Goal: Information Seeking & Learning: Find specific fact

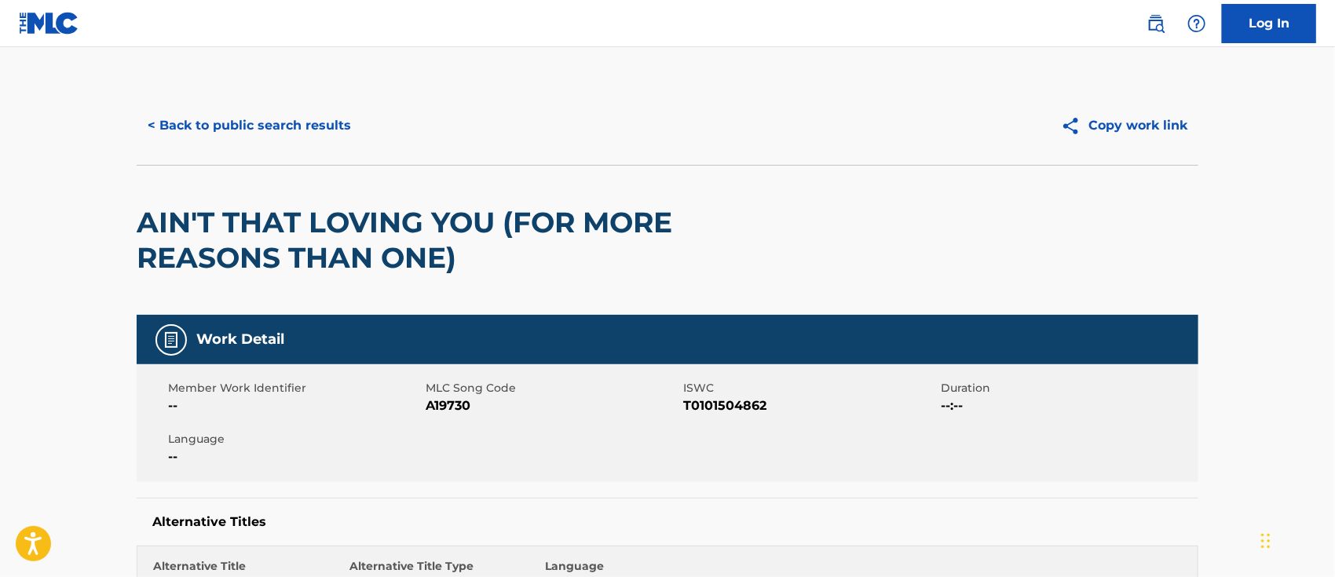
click at [251, 123] on button "< Back to public search results" at bounding box center [249, 125] width 225 height 39
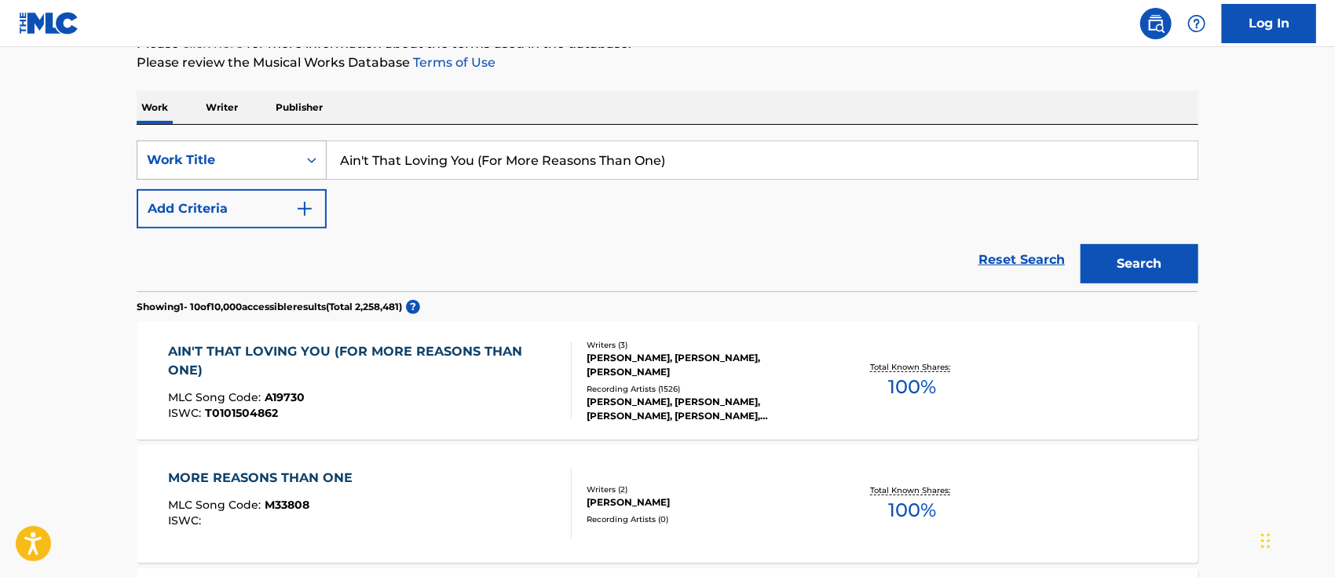
drag, startPoint x: 760, startPoint y: 168, endPoint x: 291, endPoint y: 149, distance: 469.1
click at [291, 149] on div "SearchWithCriteriac25c2f07-a80f-4fa0-a8c1-0ffc9c387581 Work Title Ain't That Lo…" at bounding box center [667, 160] width 1061 height 39
paste input "365 Days to Never"
click at [1124, 259] on button "Search" at bounding box center [1139, 263] width 118 height 39
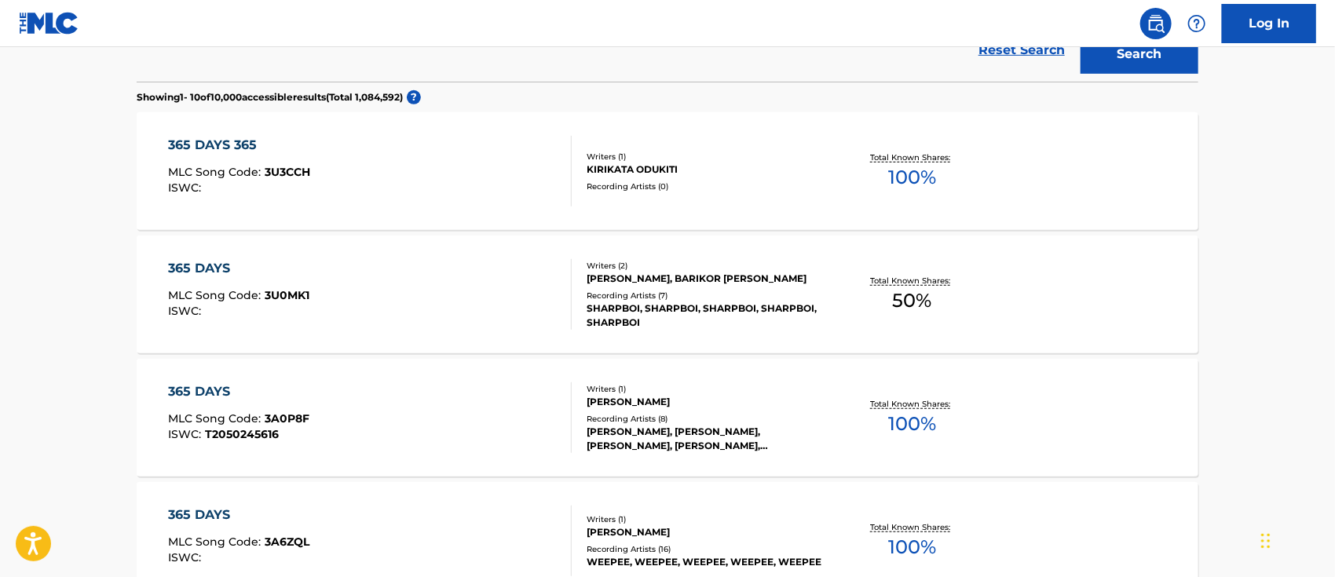
scroll to position [0, 0]
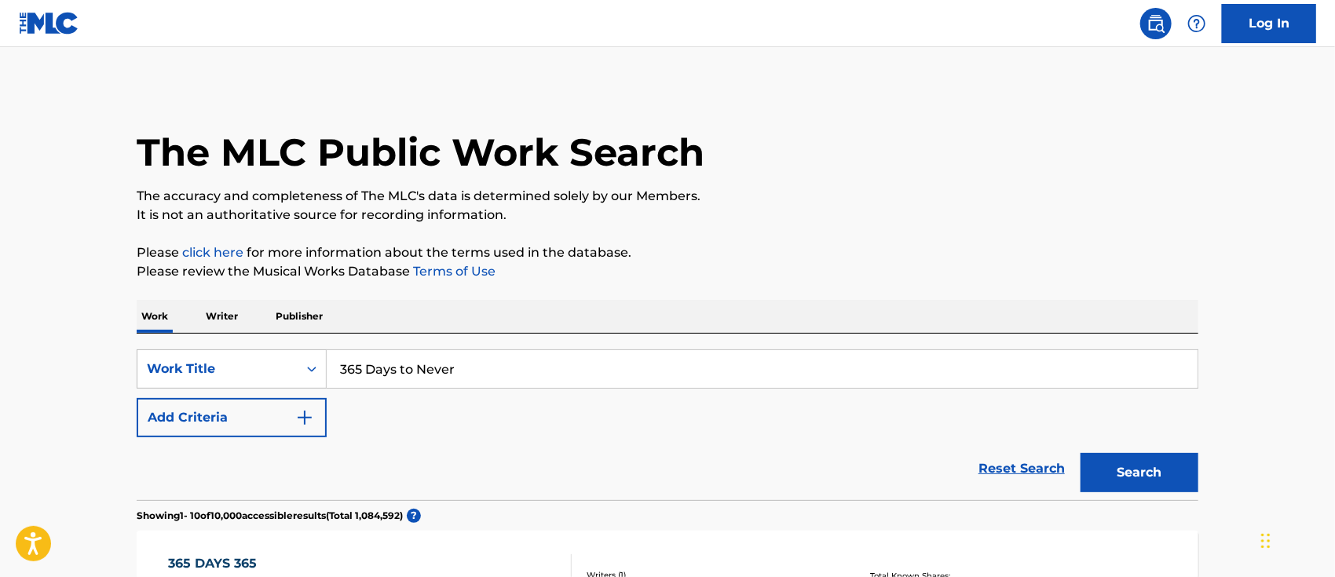
drag, startPoint x: 540, startPoint y: 352, endPoint x: 316, endPoint y: 347, distance: 223.8
click at [316, 347] on div "SearchWithCriteriac25c2f07-a80f-4fa0-a8c1-0ffc9c387581 Work Title 365 Days to N…" at bounding box center [667, 417] width 1061 height 166
paste input "Dreamlo"
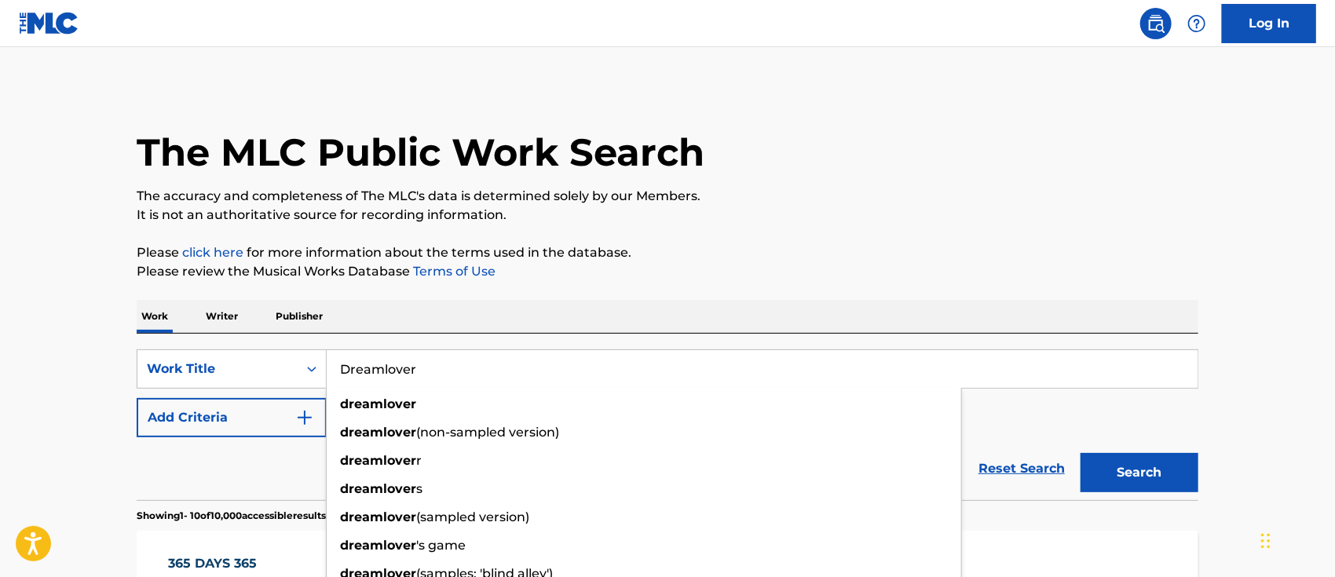
type input "Dreamlover"
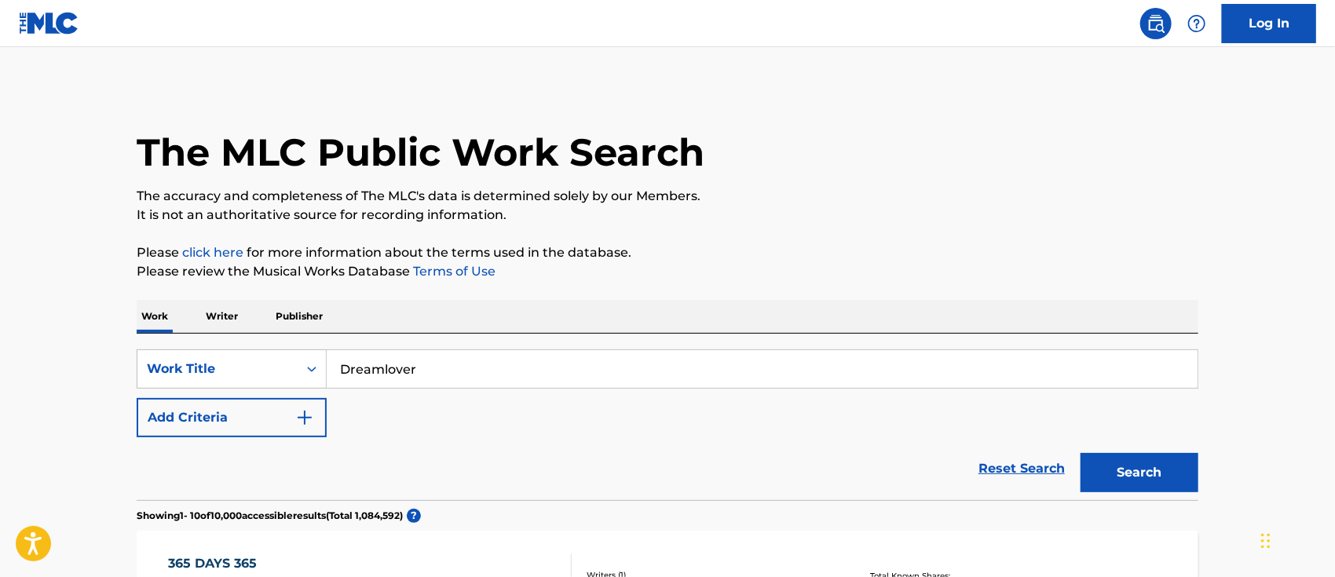
click at [1154, 476] on button "Search" at bounding box center [1139, 472] width 118 height 39
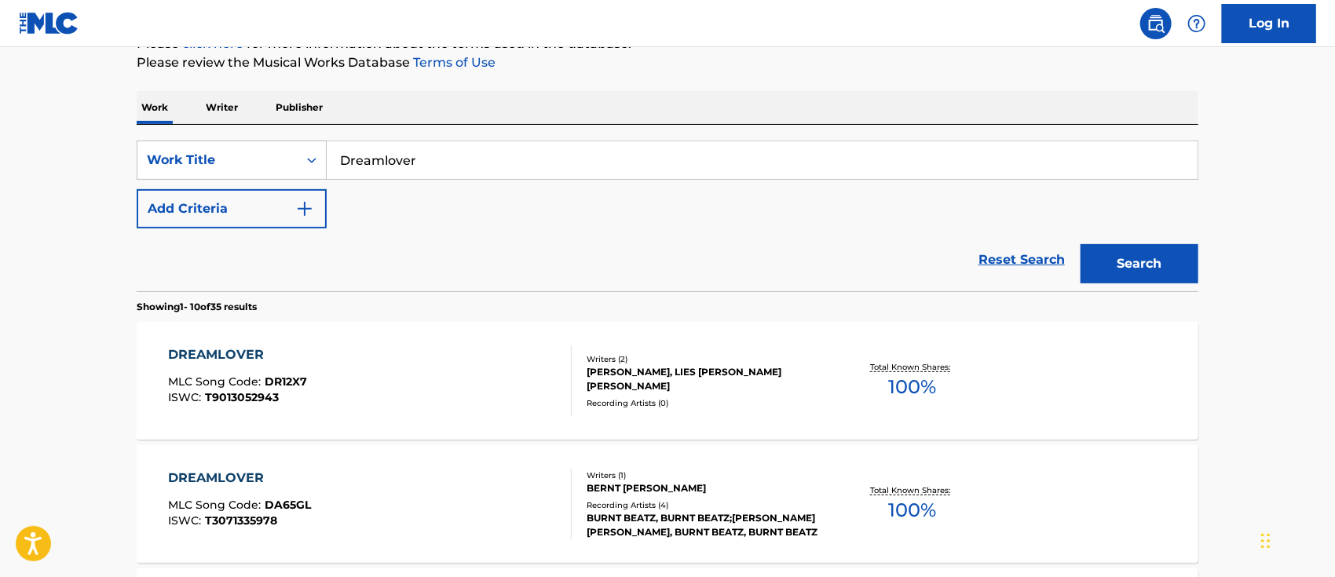
click at [245, 224] on button "Add Criteria" at bounding box center [232, 208] width 190 height 39
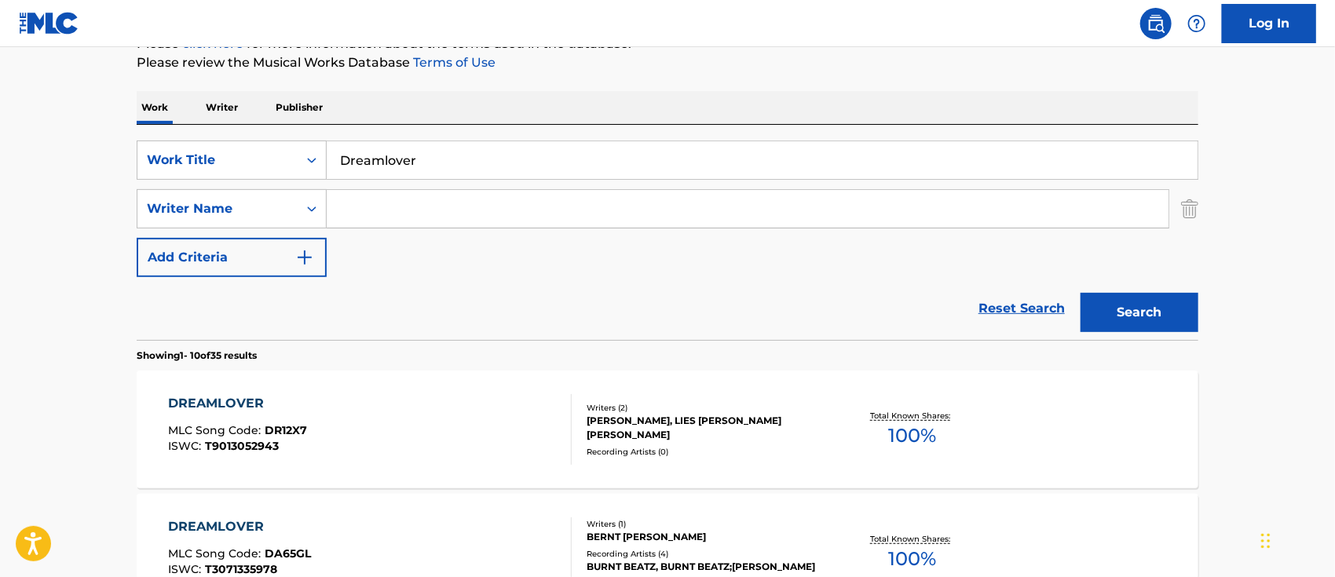
click at [354, 201] on input "Search Form" at bounding box center [748, 209] width 842 height 38
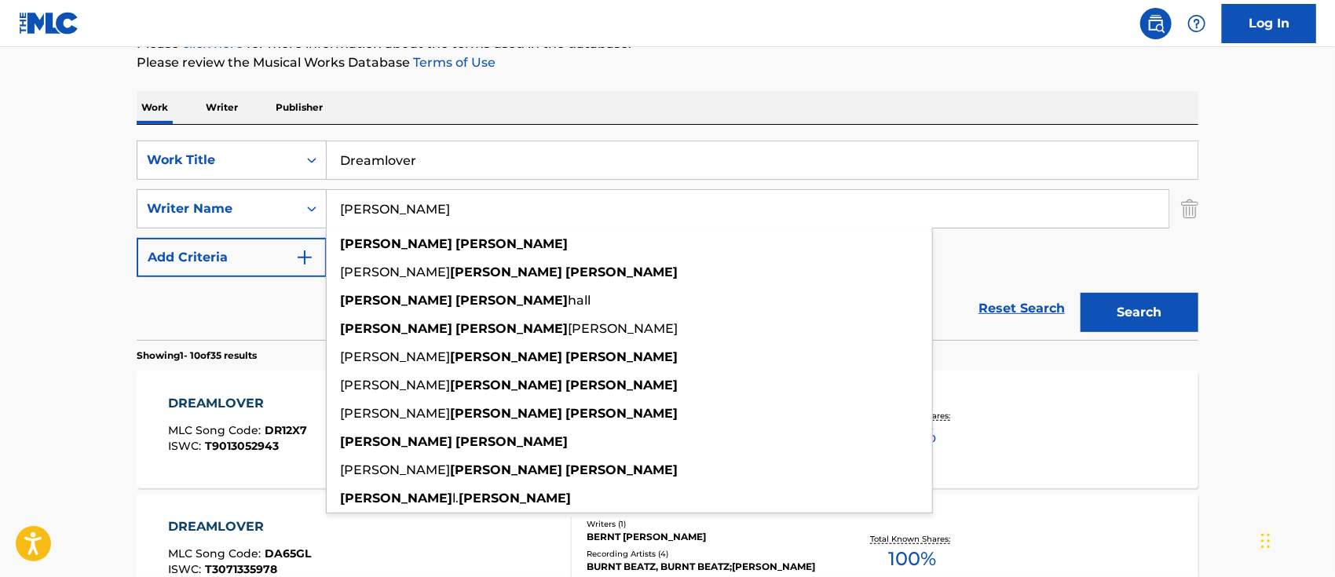
type input "[PERSON_NAME]"
click at [1080, 293] on button "Search" at bounding box center [1139, 312] width 118 height 39
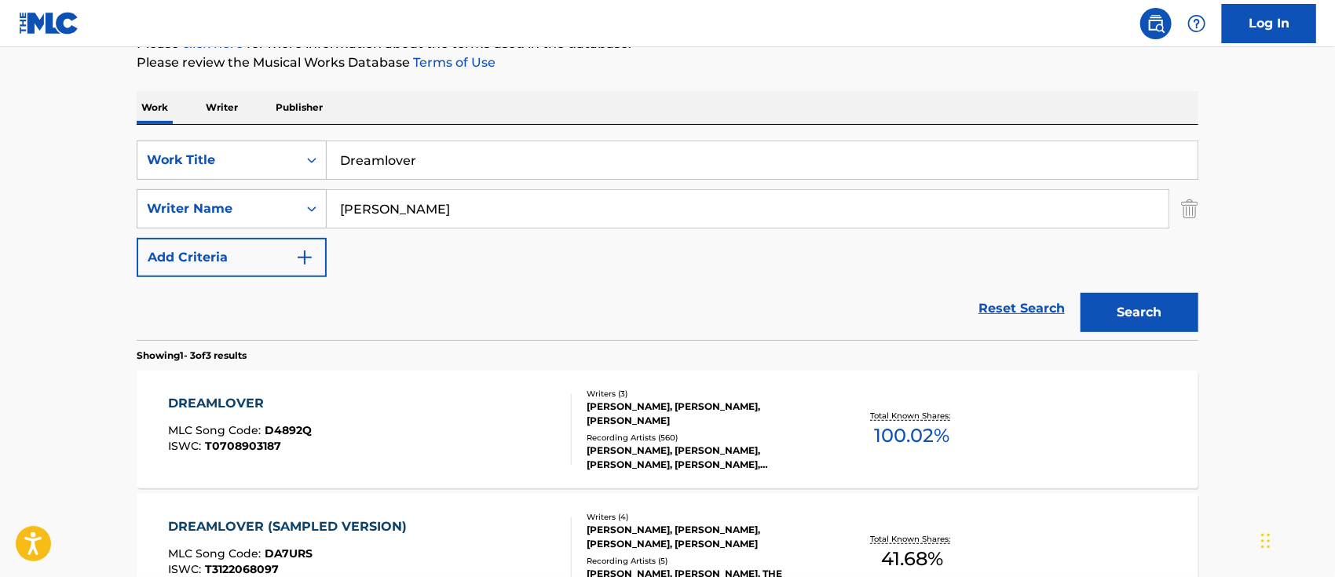
scroll to position [314, 0]
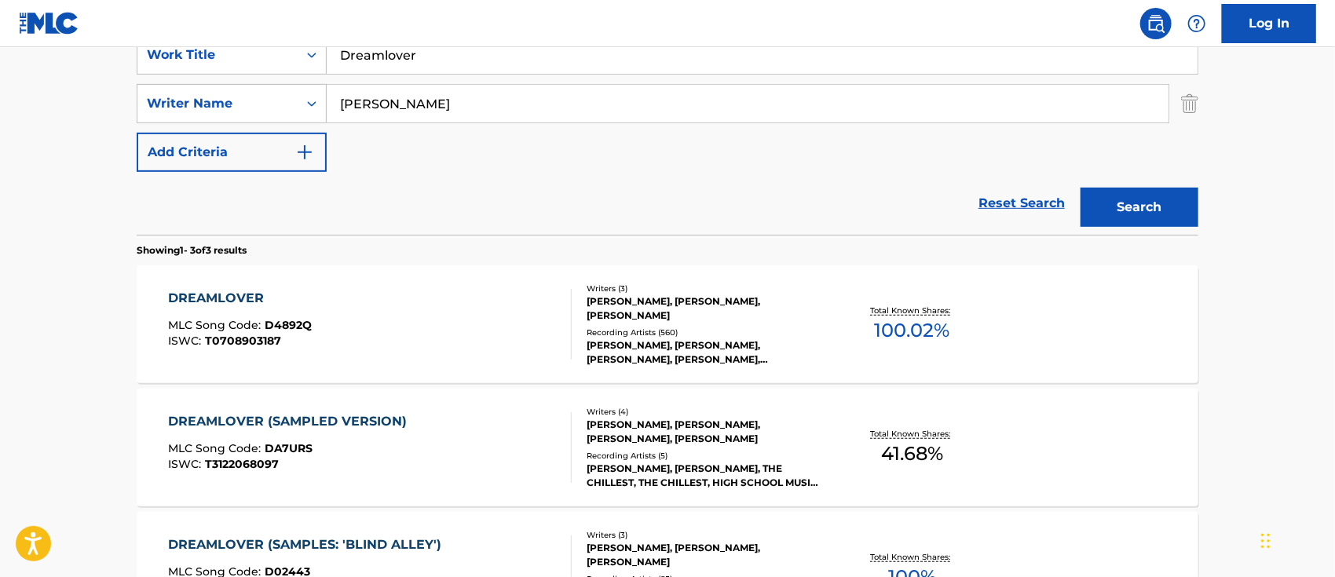
click at [220, 298] on div "DREAMLOVER" at bounding box center [241, 298] width 144 height 19
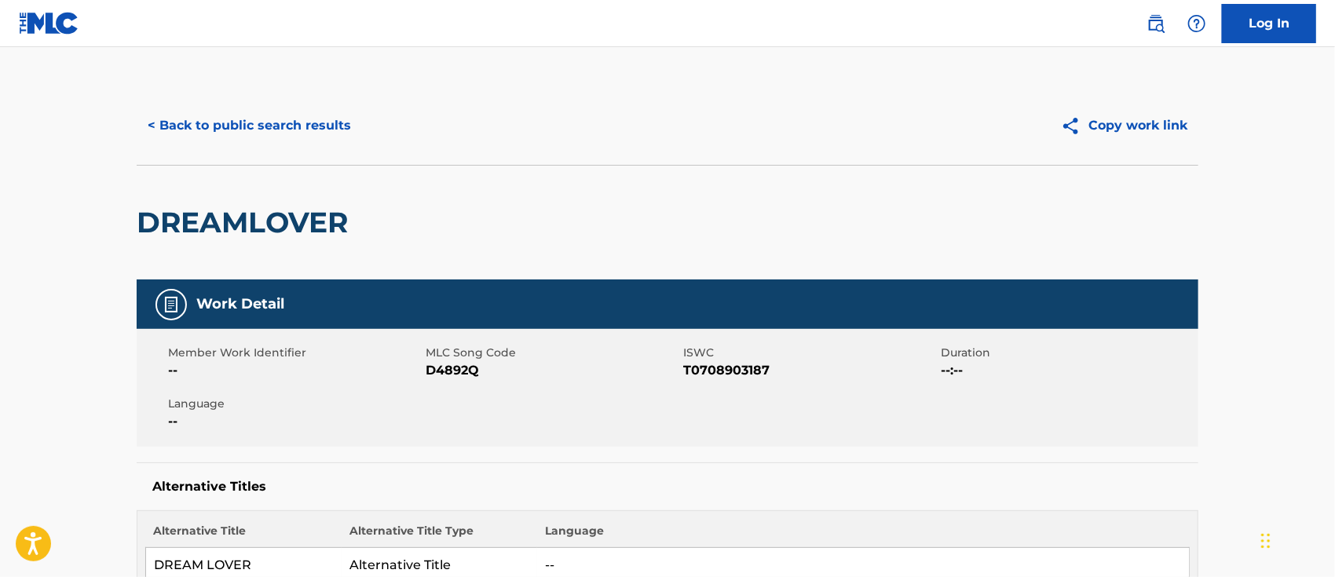
click at [293, 110] on button "< Back to public search results" at bounding box center [249, 125] width 225 height 39
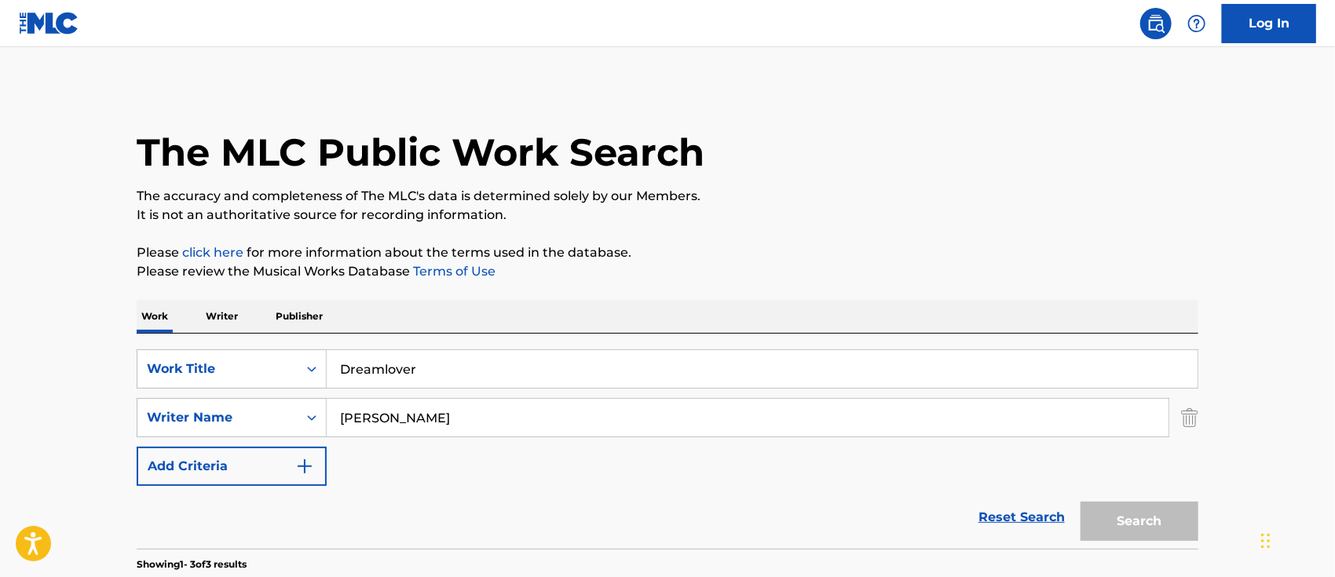
scroll to position [314, 0]
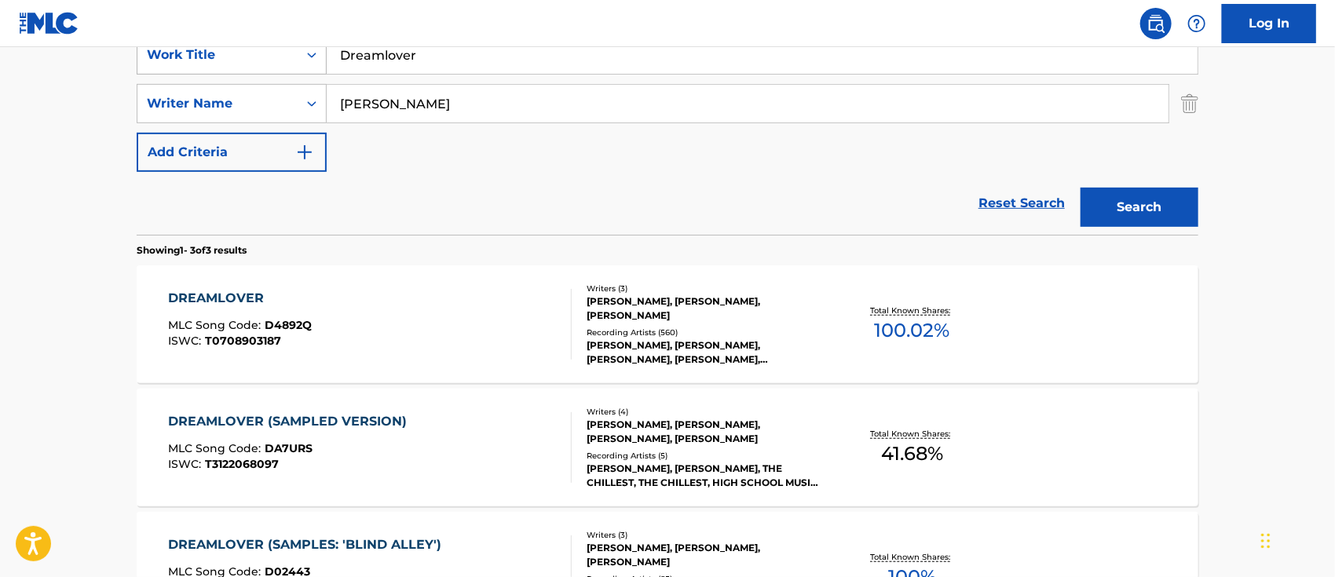
drag, startPoint x: 519, startPoint y: 64, endPoint x: 302, endPoint y: 53, distance: 217.0
click at [302, 53] on div "SearchWithCriteriac25c2f07-a80f-4fa0-a8c1-0ffc9c387581 Work Title Dreamlover" at bounding box center [667, 54] width 1061 height 39
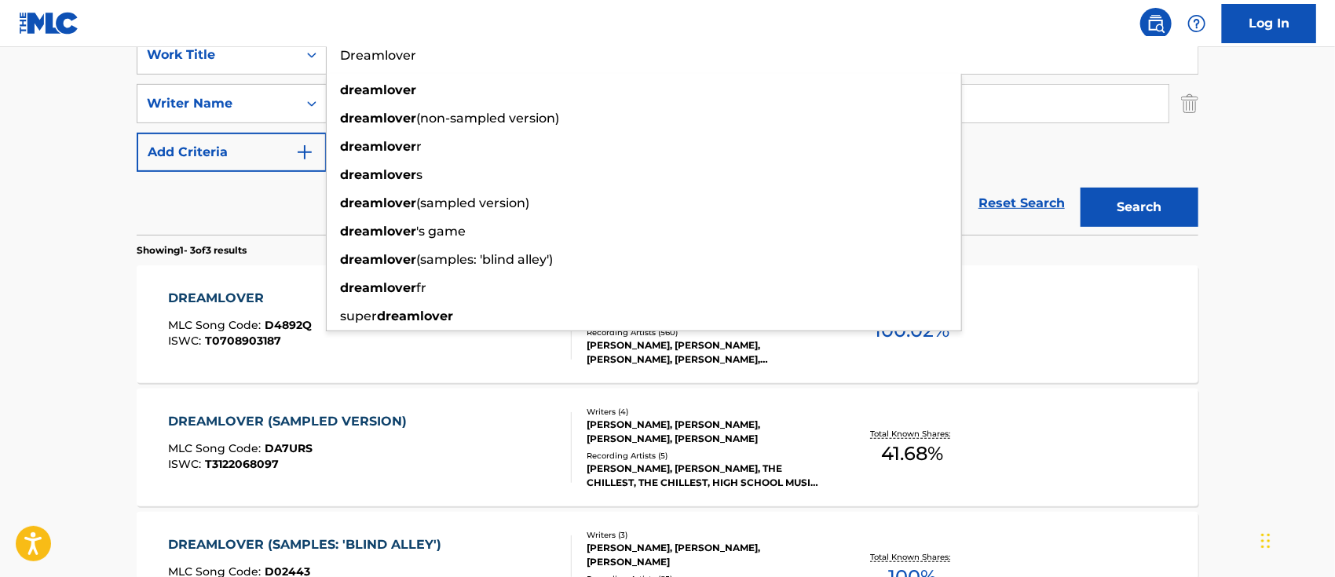
paste input "Elevator Love"
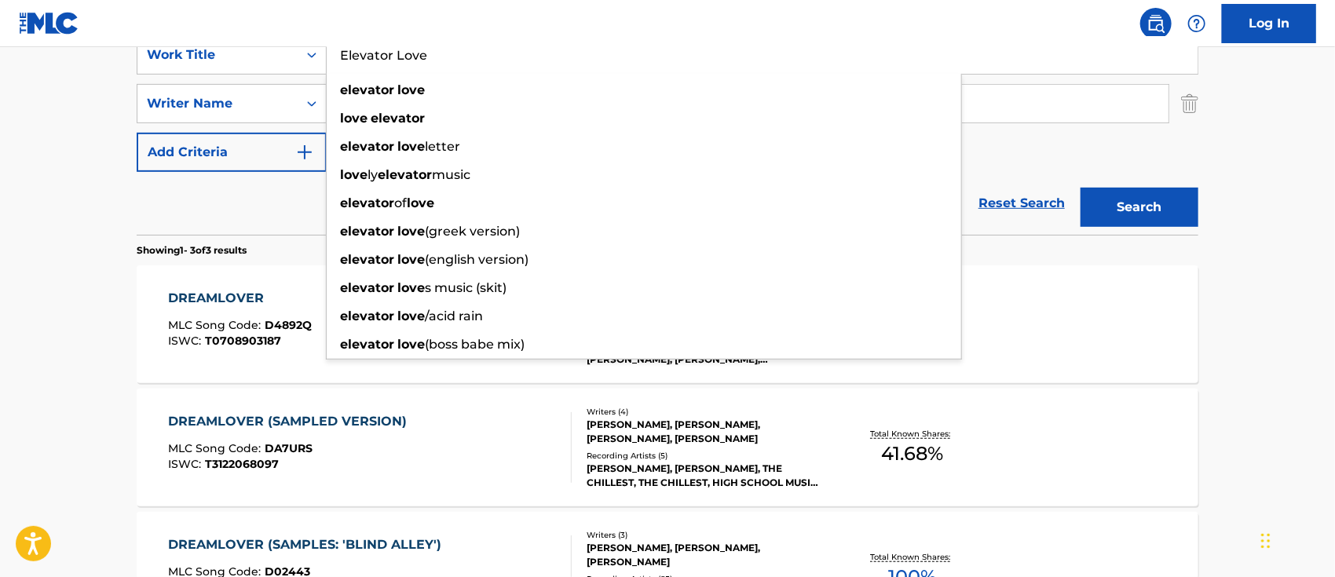
click at [1176, 210] on button "Search" at bounding box center [1139, 207] width 118 height 39
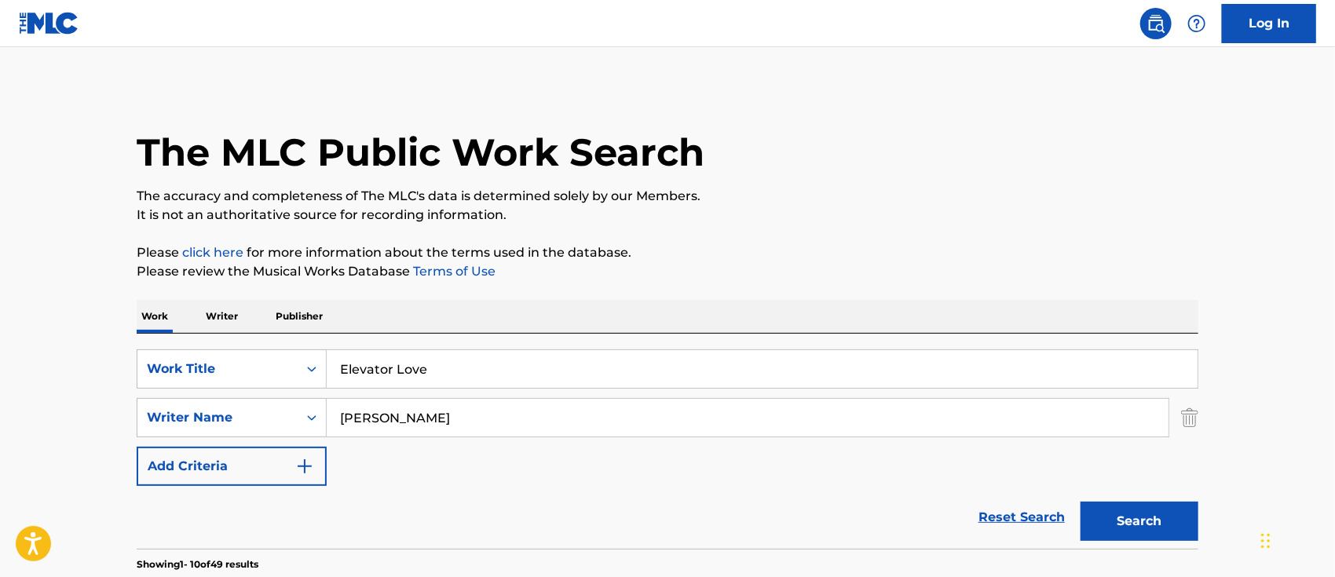
scroll to position [209, 0]
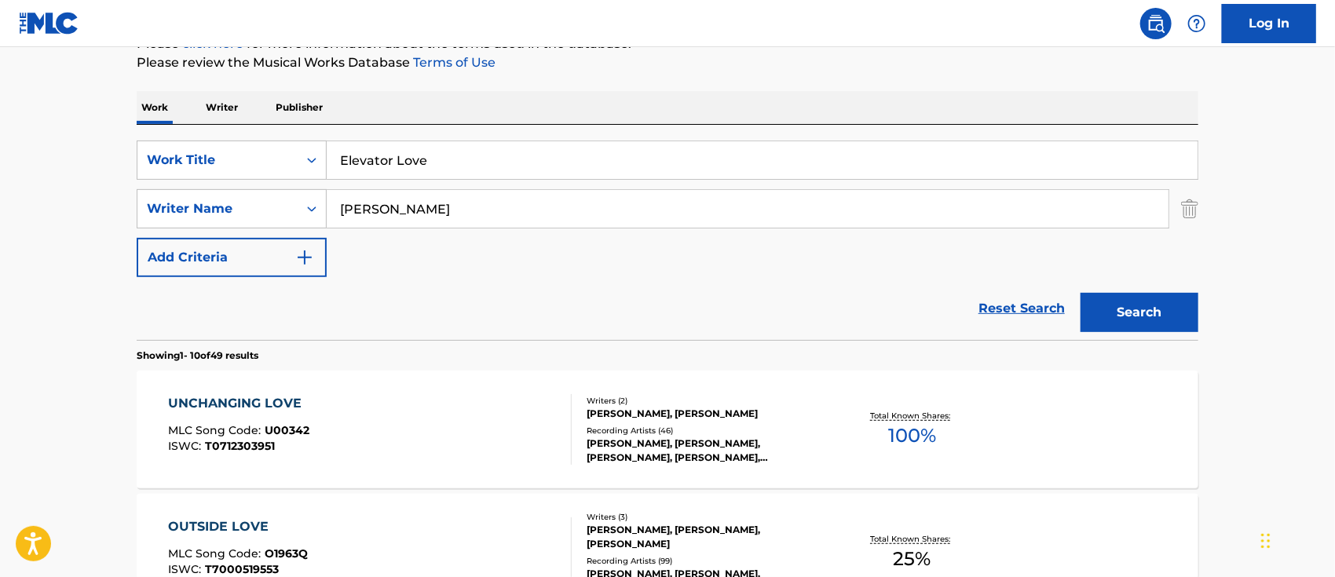
click at [1194, 209] on img "Search Form" at bounding box center [1189, 208] width 17 height 39
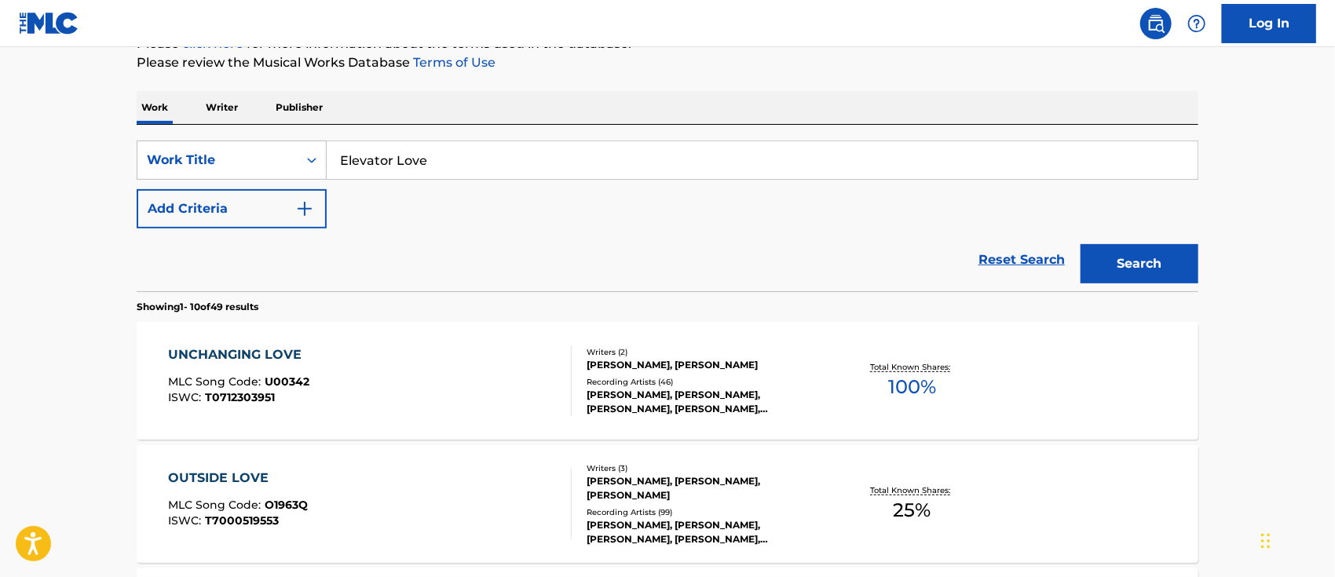
click at [1152, 276] on button "Search" at bounding box center [1139, 263] width 118 height 39
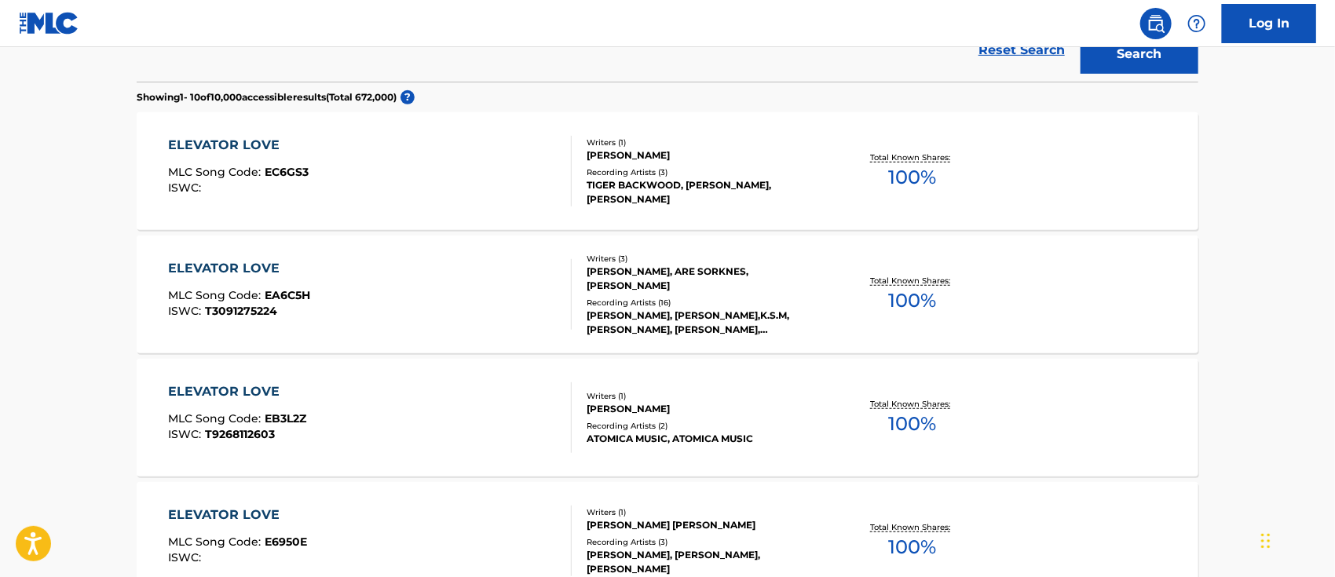
scroll to position [0, 0]
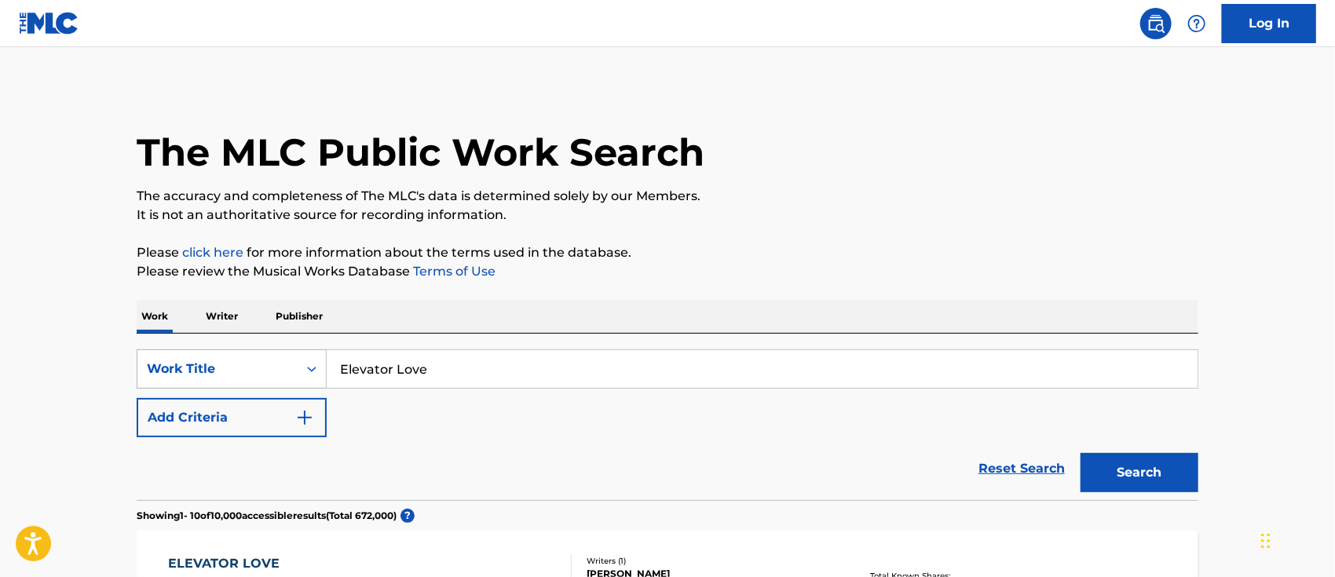
drag, startPoint x: 494, startPoint y: 376, endPoint x: 298, endPoint y: 367, distance: 195.7
click at [298, 367] on div "SearchWithCriteriac25c2f07-a80f-4fa0-a8c1-0ffc9c387581 Work Title Elevator Love" at bounding box center [667, 368] width 1061 height 39
paste input "Fire and Water"
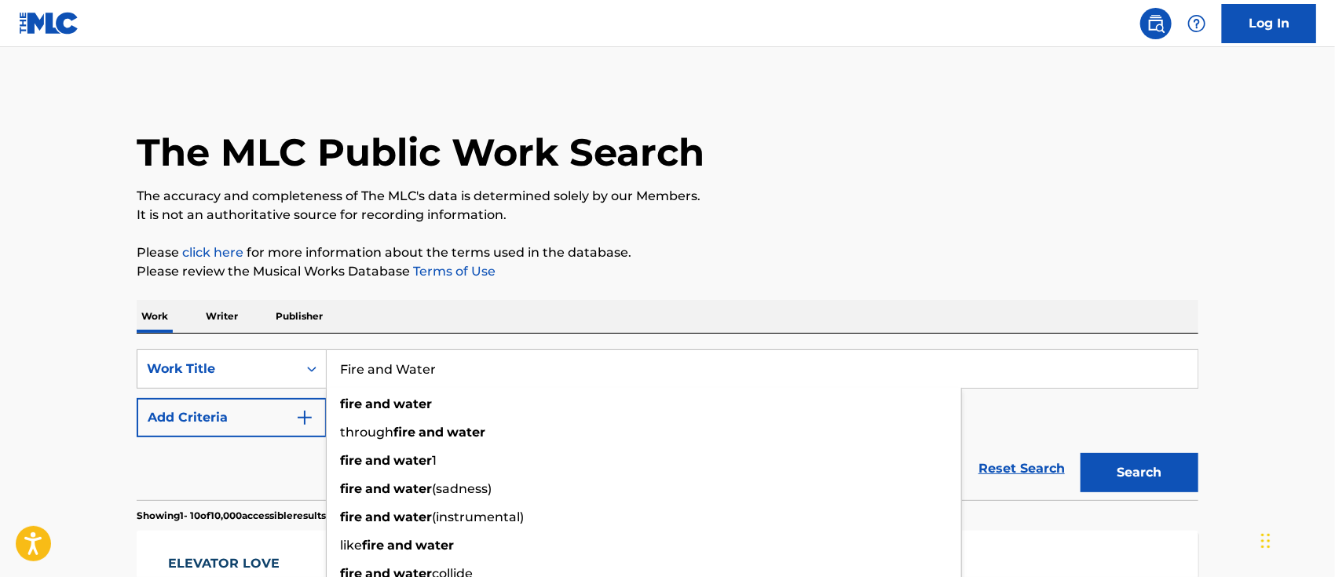
type input "Fire and Water"
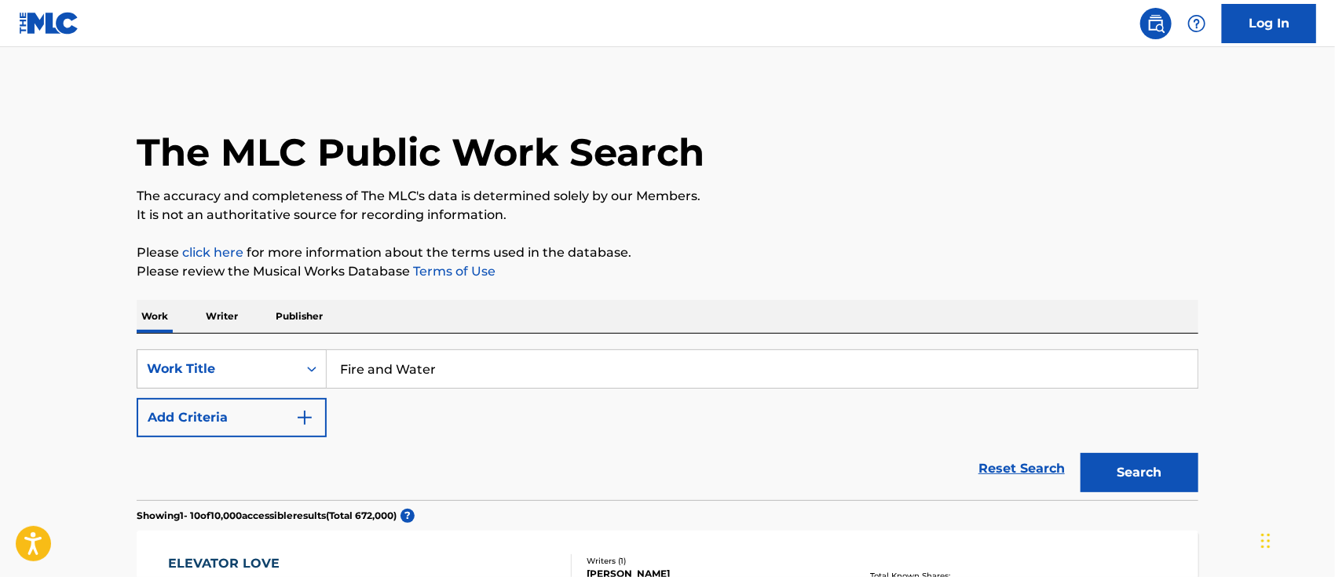
click at [1149, 462] on button "Search" at bounding box center [1139, 472] width 118 height 39
click at [255, 407] on button "Add Criteria" at bounding box center [232, 417] width 190 height 39
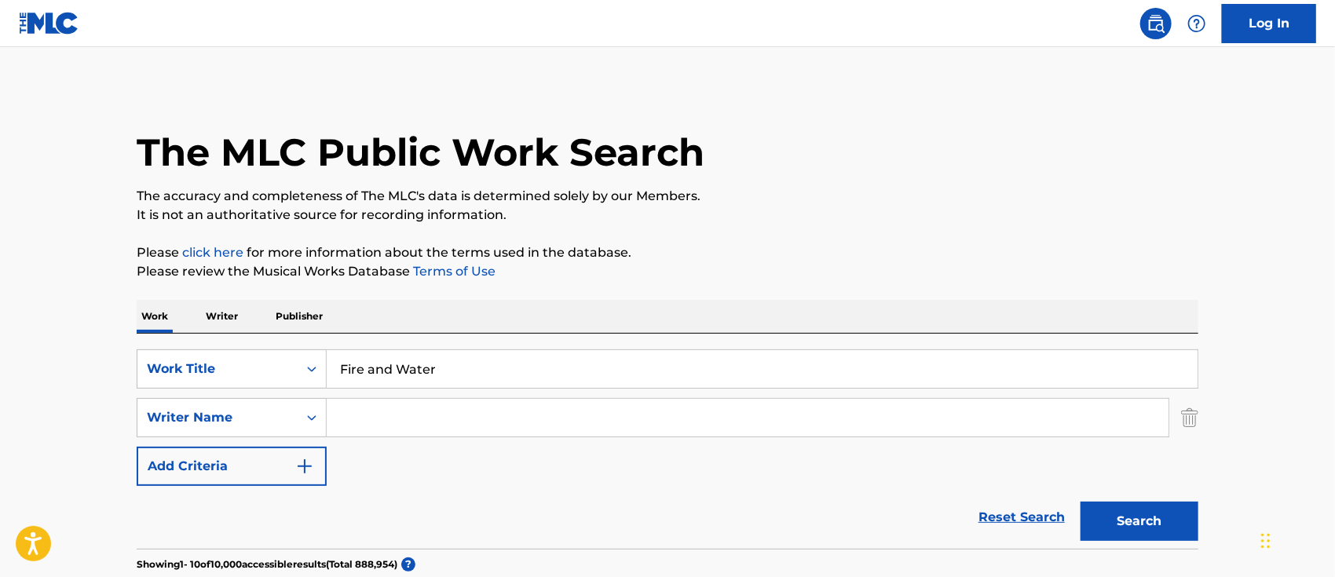
click at [378, 401] on input "Search Form" at bounding box center [748, 418] width 842 height 38
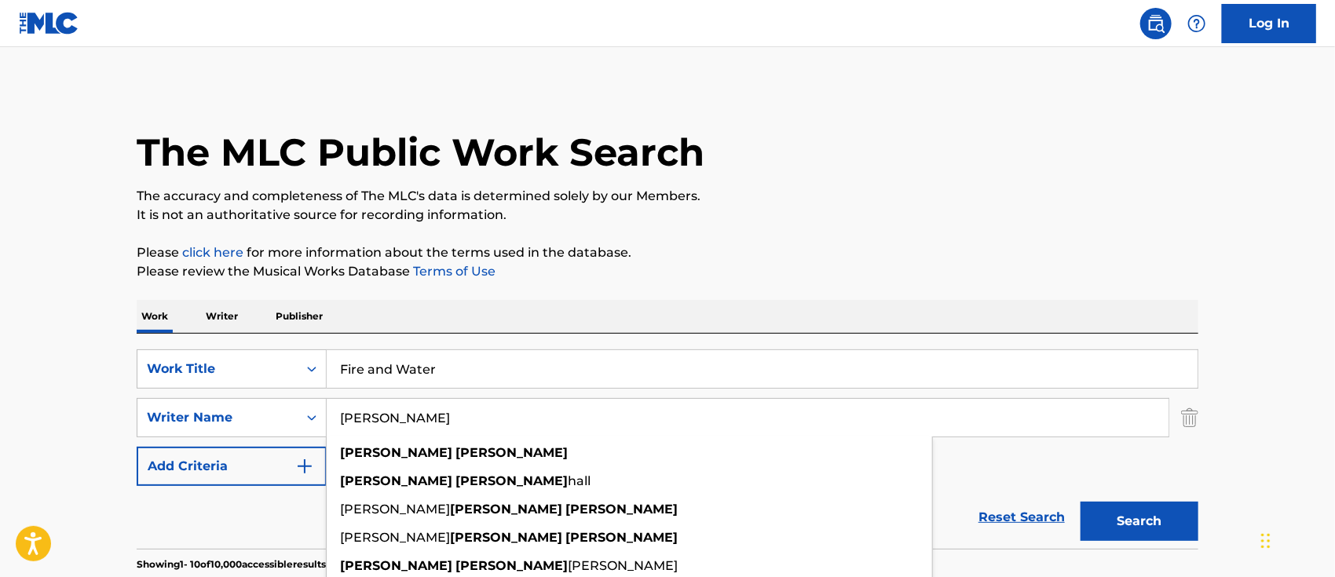
click at [1080, 502] on button "Search" at bounding box center [1139, 521] width 118 height 39
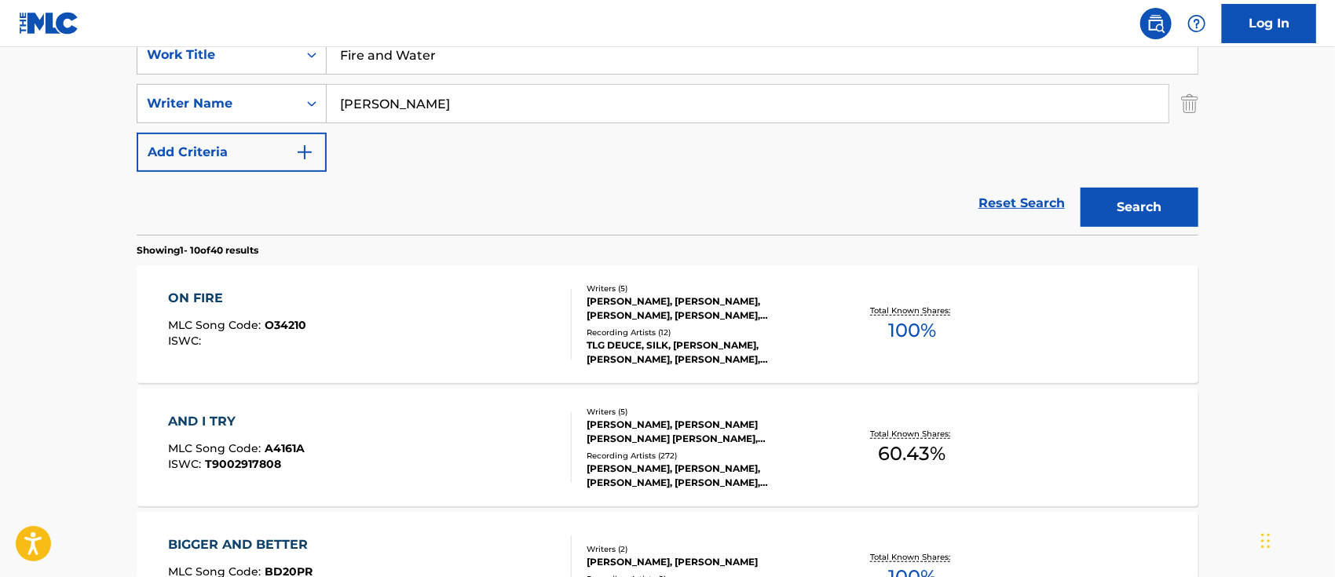
scroll to position [209, 0]
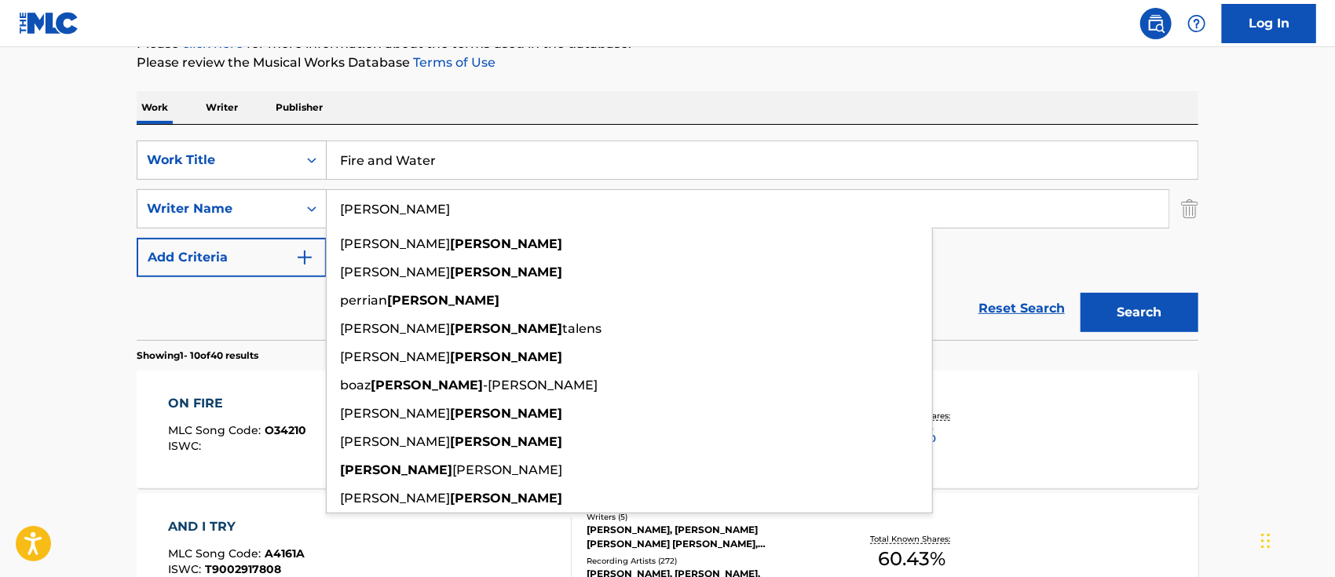
type input "[PERSON_NAME]"
click at [1080, 293] on button "Search" at bounding box center [1139, 312] width 118 height 39
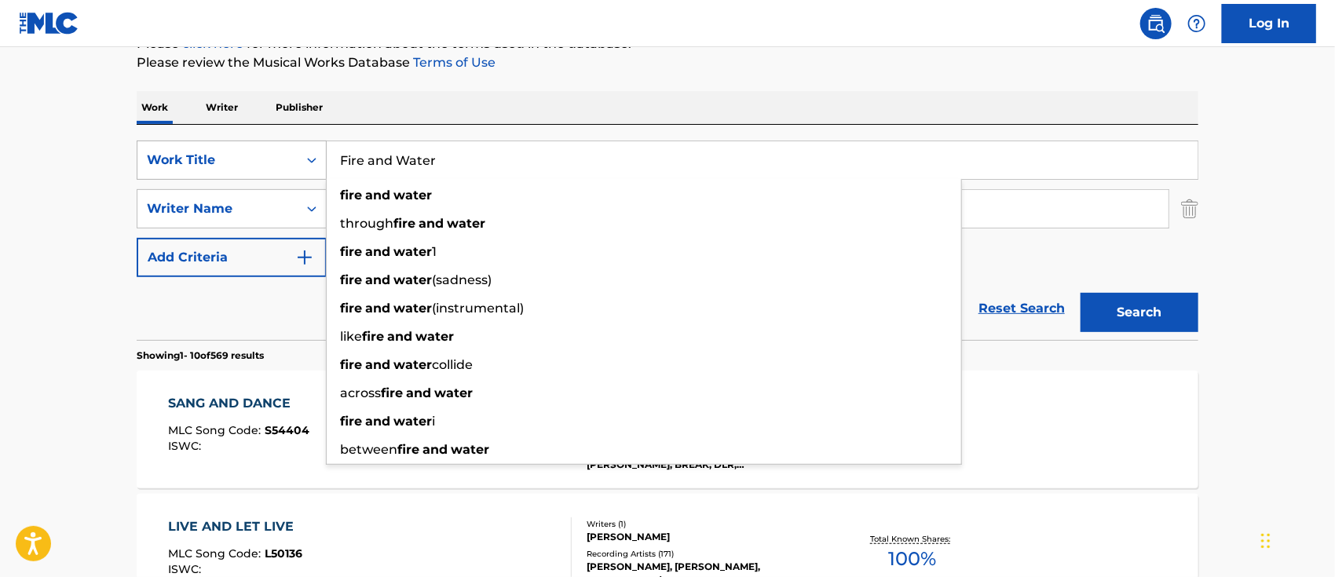
drag, startPoint x: 480, startPoint y: 151, endPoint x: 307, endPoint y: 144, distance: 172.9
click at [307, 144] on div "SearchWithCriteriac25c2f07-a80f-4fa0-a8c1-0ffc9c387581 Work Title Fire and Wate…" at bounding box center [667, 160] width 1061 height 39
paste input "House Of Wax Radio Jingle"
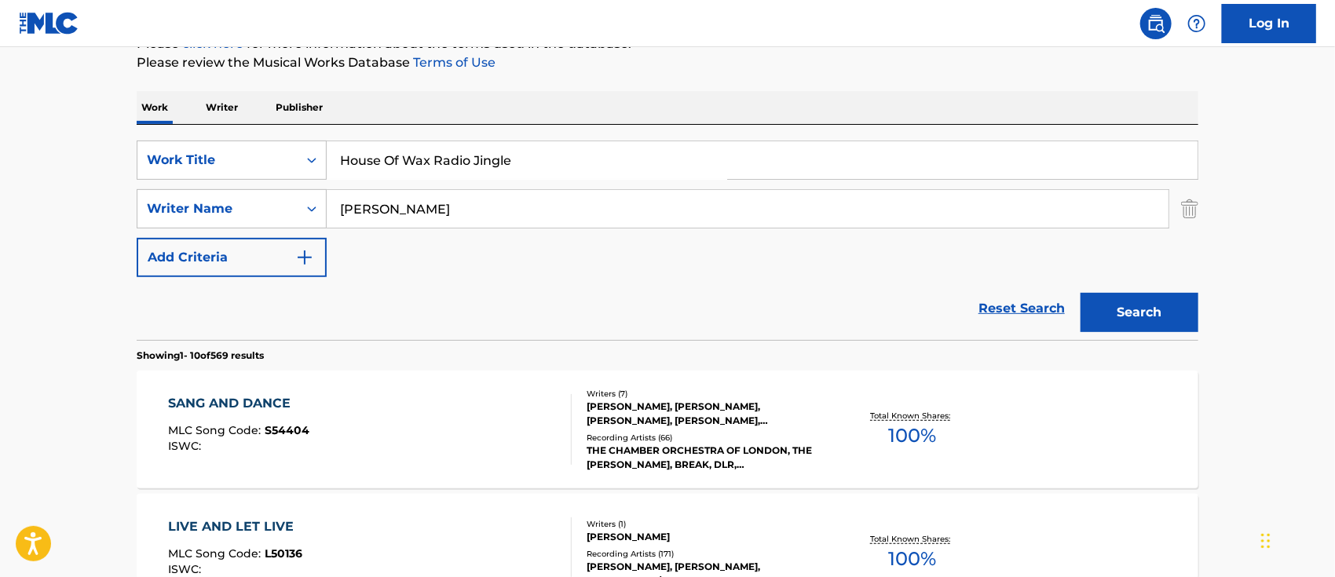
click at [1167, 305] on button "Search" at bounding box center [1139, 312] width 118 height 39
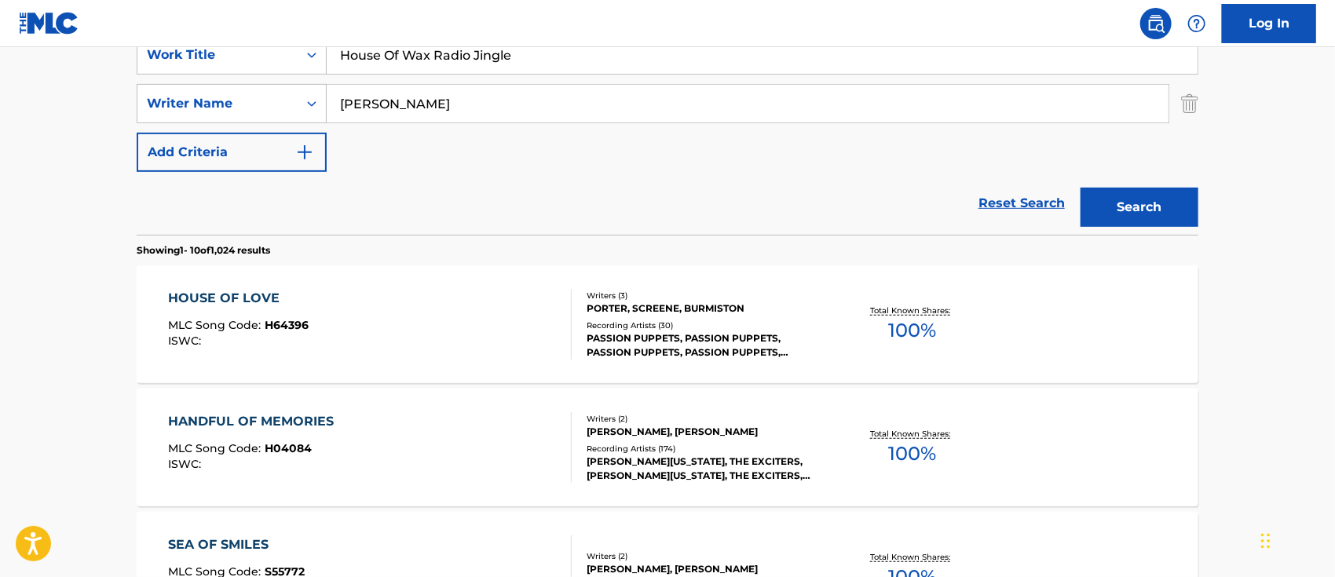
scroll to position [0, 0]
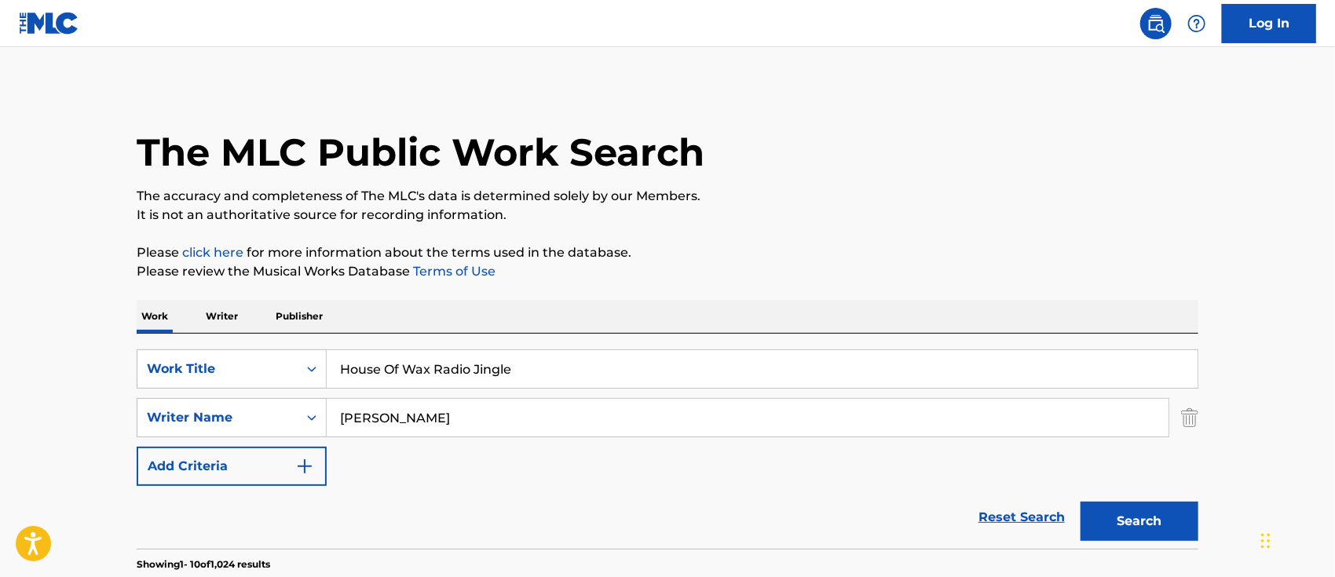
drag, startPoint x: 552, startPoint y: 371, endPoint x: 259, endPoint y: 346, distance: 293.8
click at [259, 346] on div "SearchWithCriteriac25c2f07-a80f-4fa0-a8c1-0ffc9c387581 Work Title House Of Wax …" at bounding box center [667, 441] width 1061 height 215
paste input "By the Water"
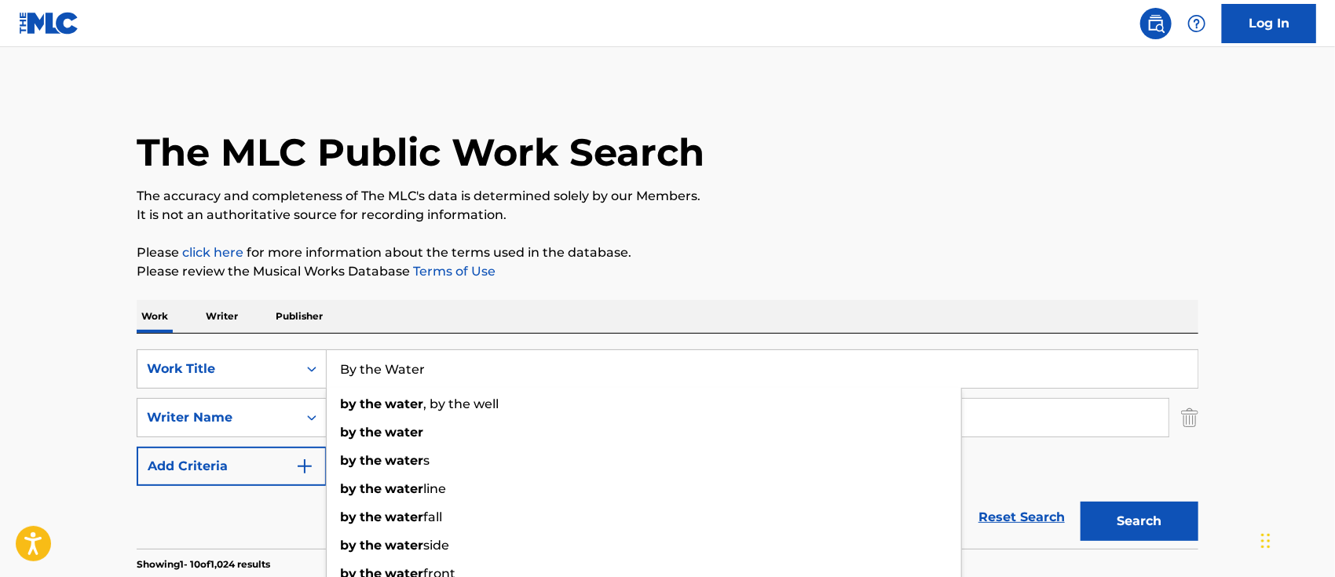
click at [1108, 506] on button "Search" at bounding box center [1139, 521] width 118 height 39
drag, startPoint x: 437, startPoint y: 371, endPoint x: 299, endPoint y: 361, distance: 138.5
click at [299, 361] on div "SearchWithCriteriac25c2f07-a80f-4fa0-a8c1-0ffc9c387581 Work Title By the Water …" at bounding box center [667, 368] width 1061 height 39
paste input "Check Your Checking Account"
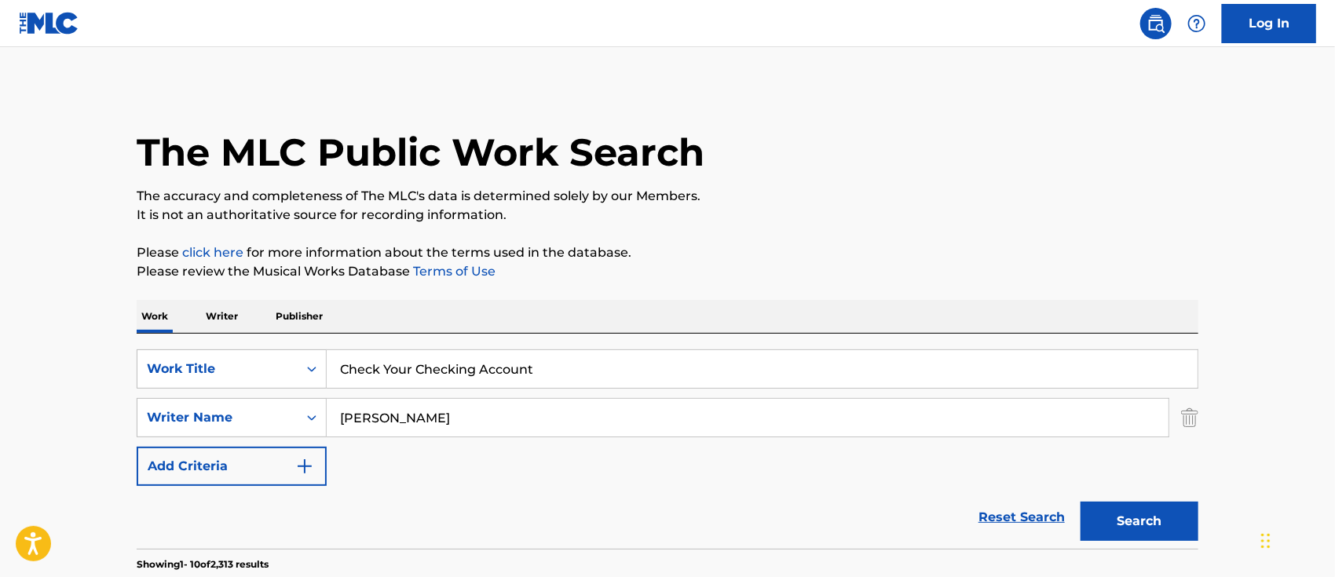
click at [1135, 515] on button "Search" at bounding box center [1139, 521] width 118 height 39
drag, startPoint x: 586, startPoint y: 360, endPoint x: 250, endPoint y: 345, distance: 337.1
click at [250, 345] on div "SearchWithCriteriac25c2f07-a80f-4fa0-a8c1-0ffc9c387581 Work Title Check Your Ch…" at bounding box center [667, 441] width 1061 height 215
paste input "Interlude I"
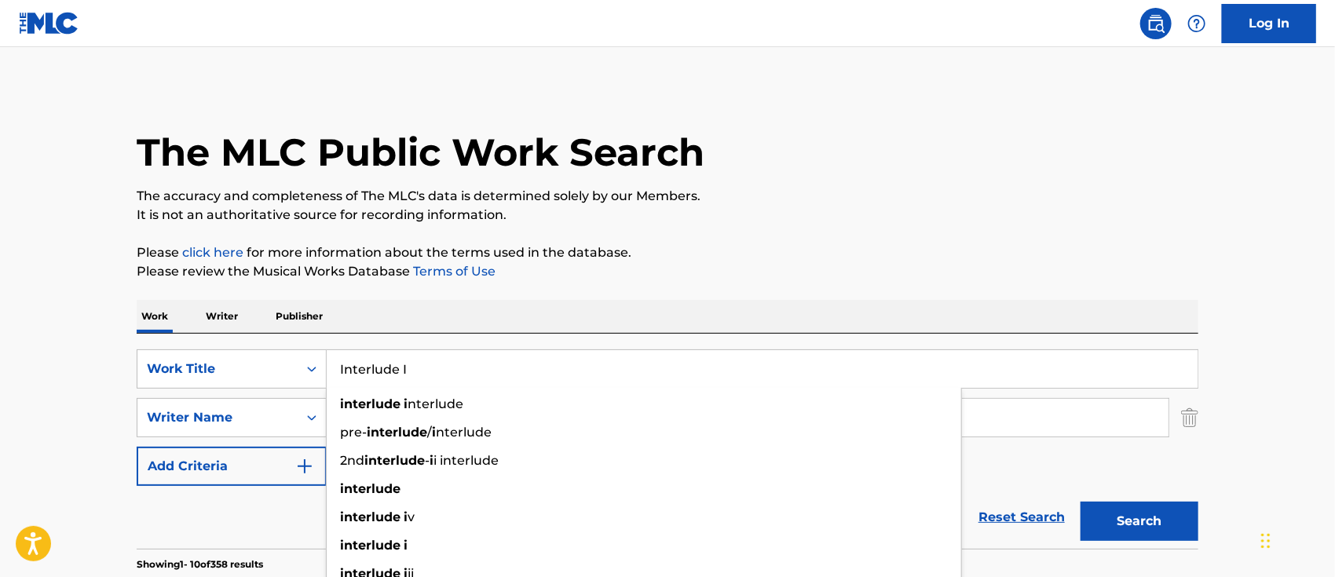
type input "Interlude I"
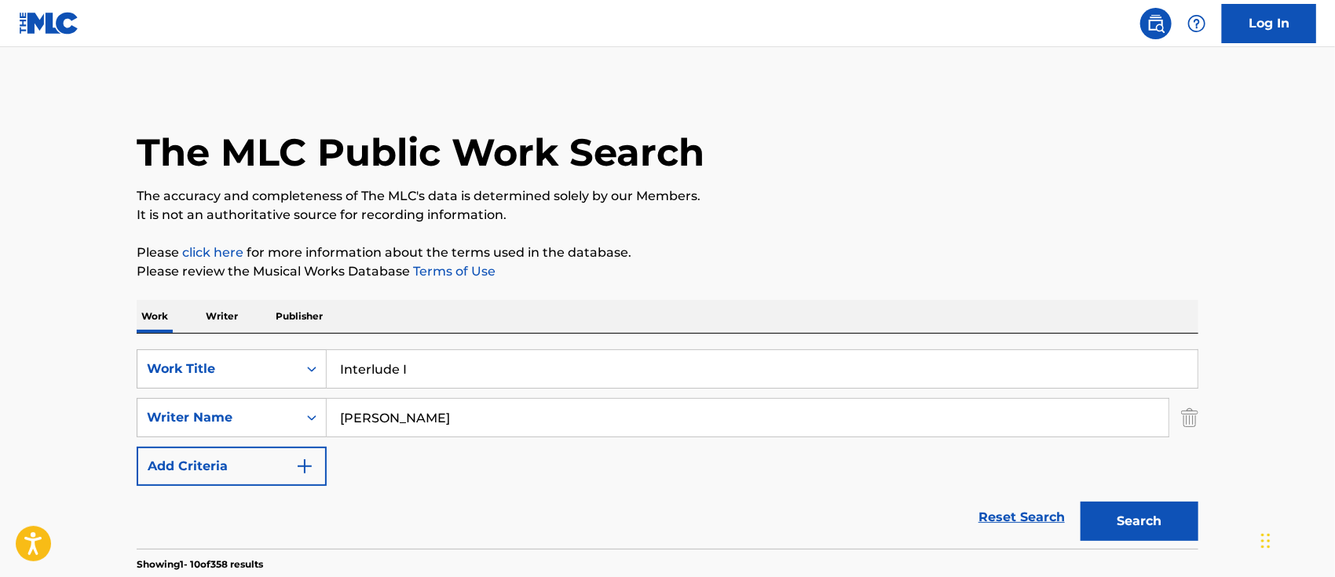
click at [1124, 511] on button "Search" at bounding box center [1139, 521] width 118 height 39
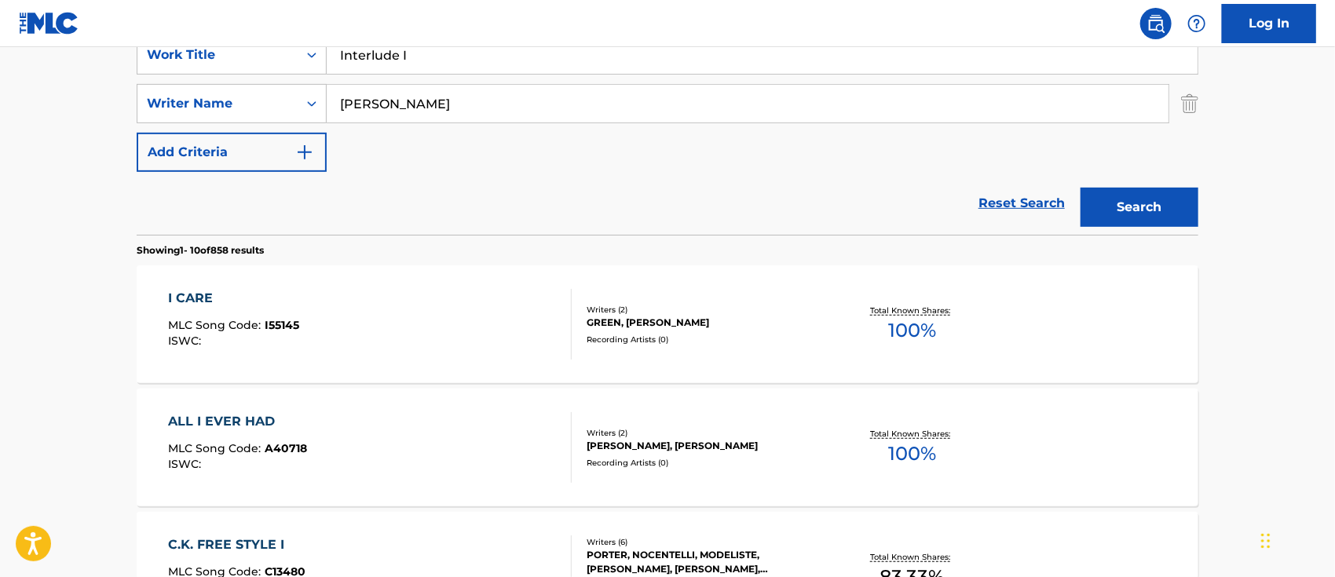
scroll to position [104, 0]
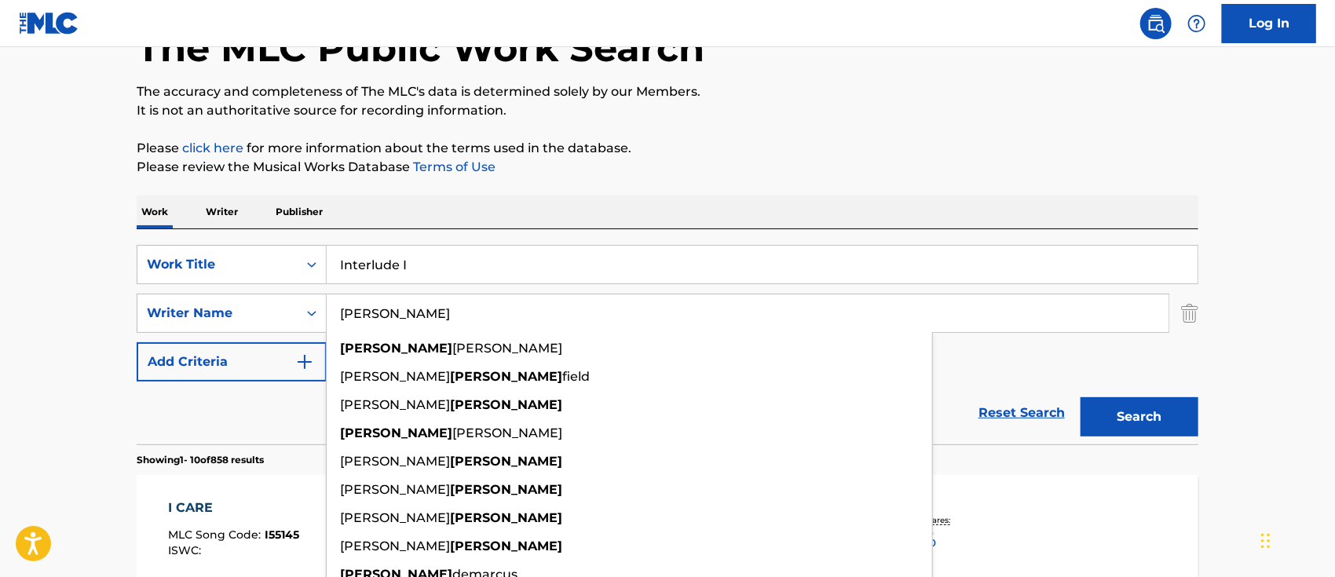
drag, startPoint x: 385, startPoint y: 310, endPoint x: 327, endPoint y: 308, distance: 57.4
click at [327, 308] on input "[PERSON_NAME]" at bounding box center [748, 313] width 842 height 38
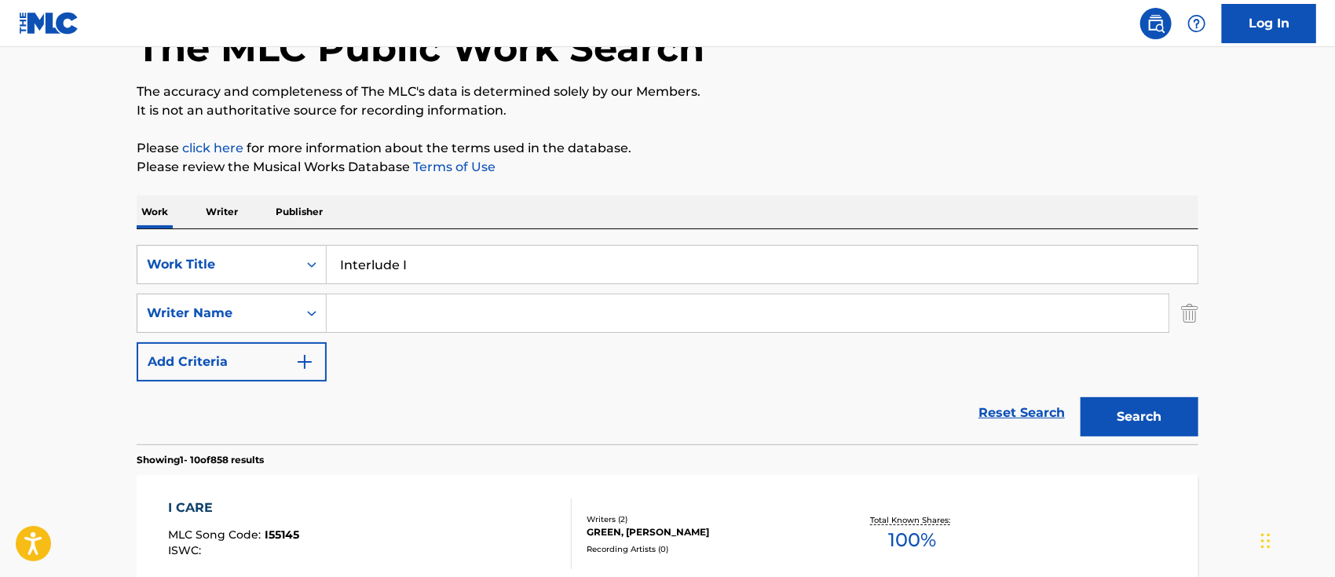
click at [1175, 410] on button "Search" at bounding box center [1139, 416] width 118 height 39
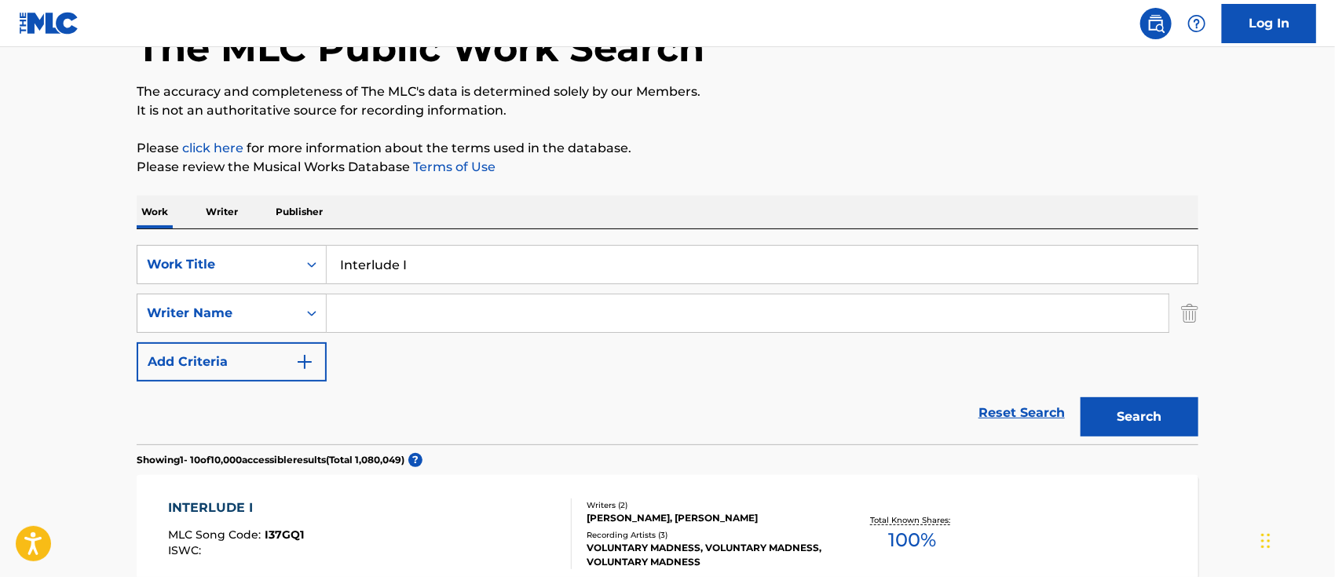
scroll to position [209, 0]
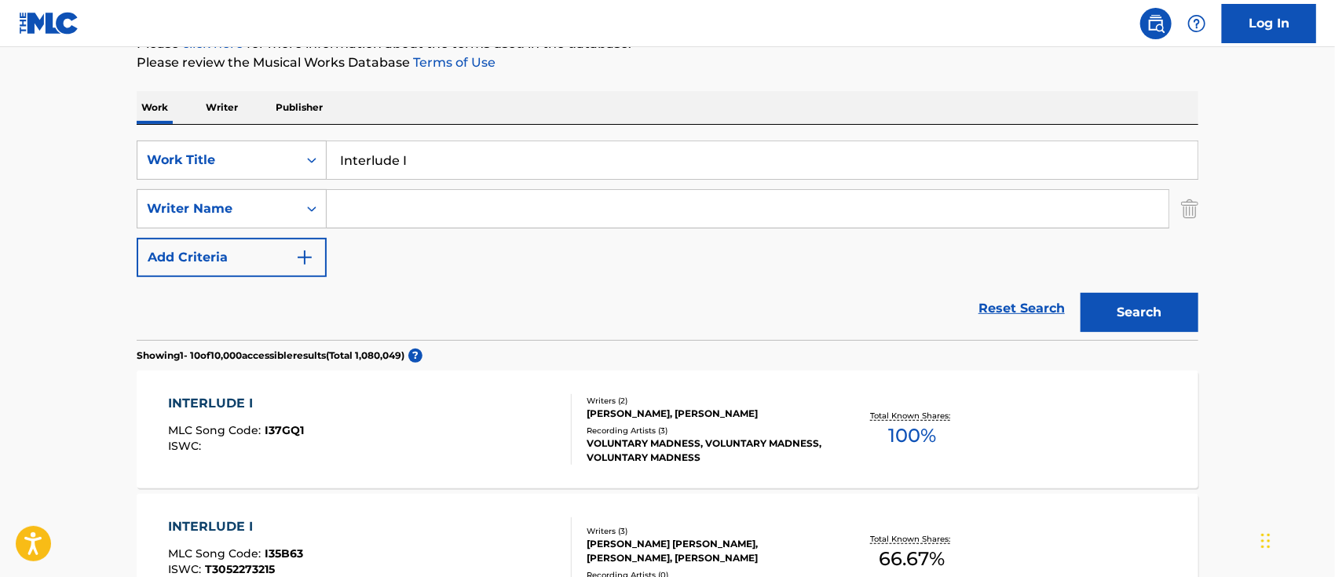
click at [455, 200] on input "Search Form" at bounding box center [748, 209] width 842 height 38
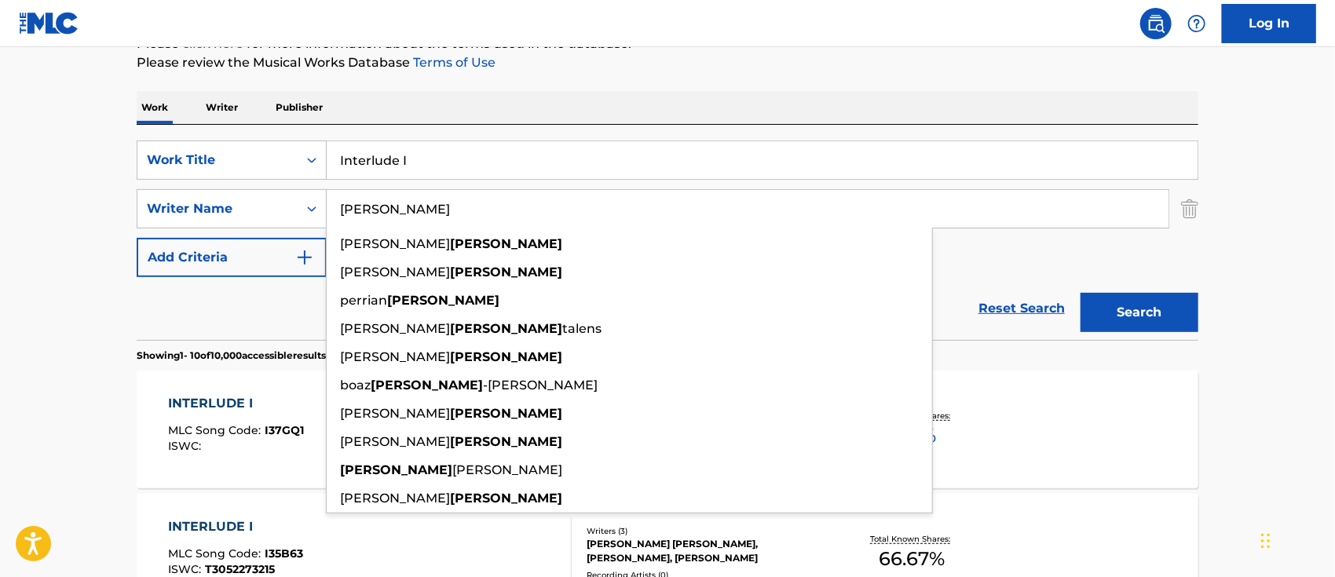
click at [1127, 318] on button "Search" at bounding box center [1139, 312] width 118 height 39
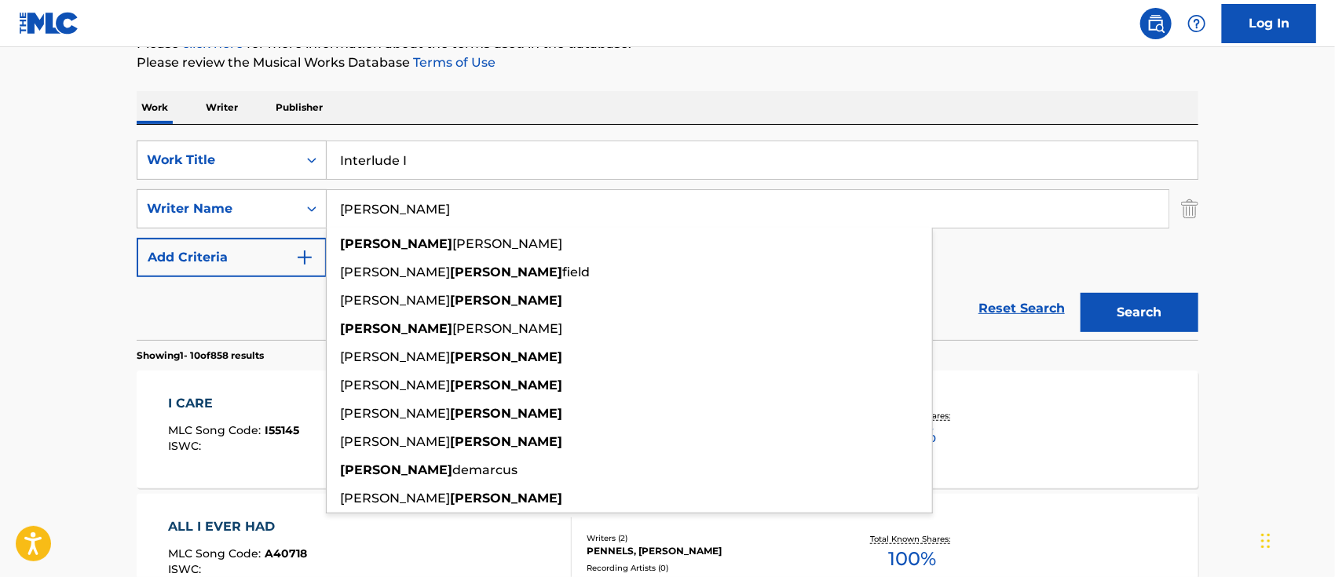
click at [338, 210] on input "[PERSON_NAME]" at bounding box center [748, 209] width 842 height 38
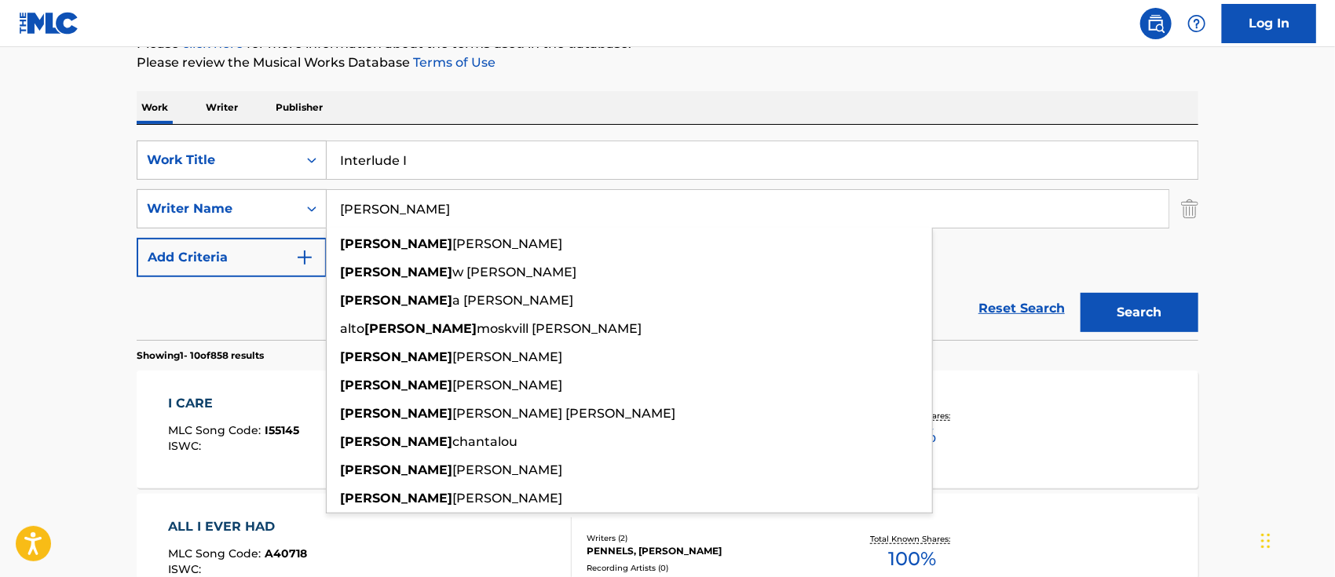
click at [1080, 293] on button "Search" at bounding box center [1139, 312] width 118 height 39
drag, startPoint x: 449, startPoint y: 203, endPoint x: 276, endPoint y: 195, distance: 172.9
click at [276, 195] on div "SearchWithCriteriab9063dd3-13fd-477b-b69b-a4821dc38325 Writer Name [PERSON_NAME…" at bounding box center [667, 208] width 1061 height 39
paste input "AVID H [PERSON_NAME]"
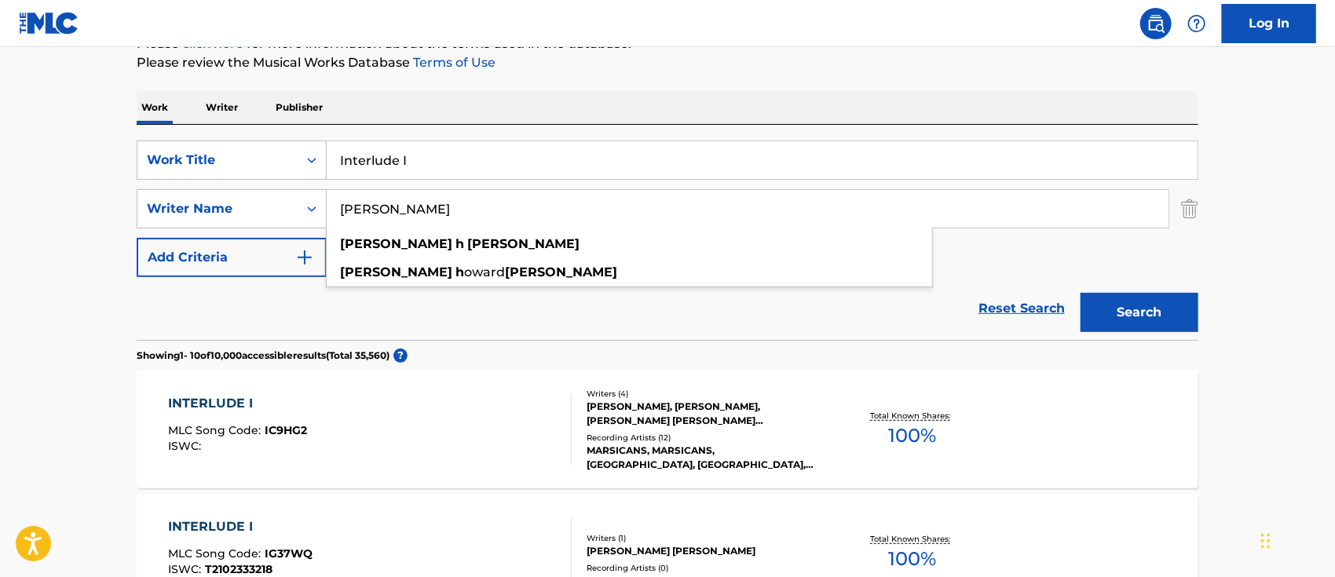
type input "[PERSON_NAME]"
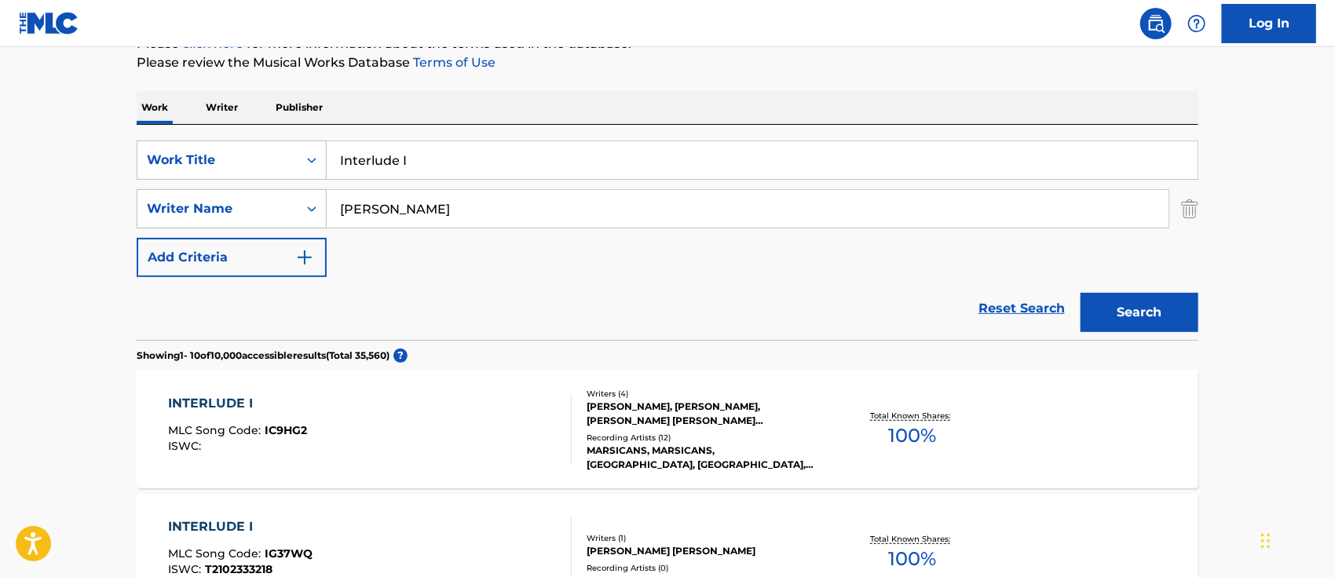
click at [1146, 309] on button "Search" at bounding box center [1139, 312] width 118 height 39
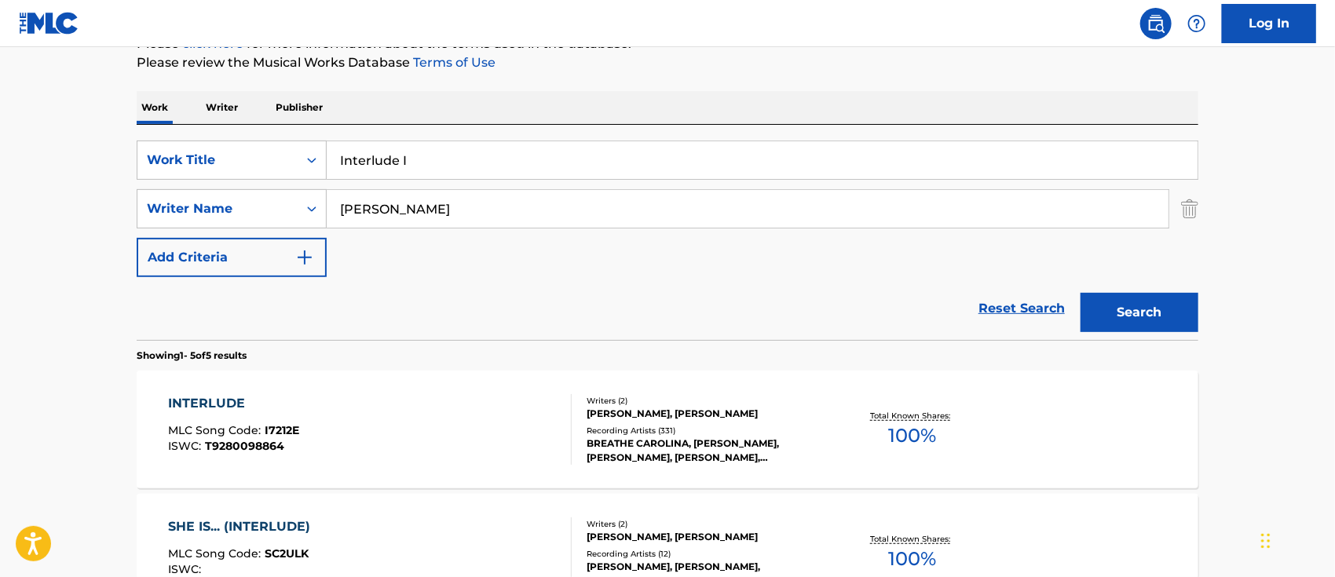
scroll to position [314, 0]
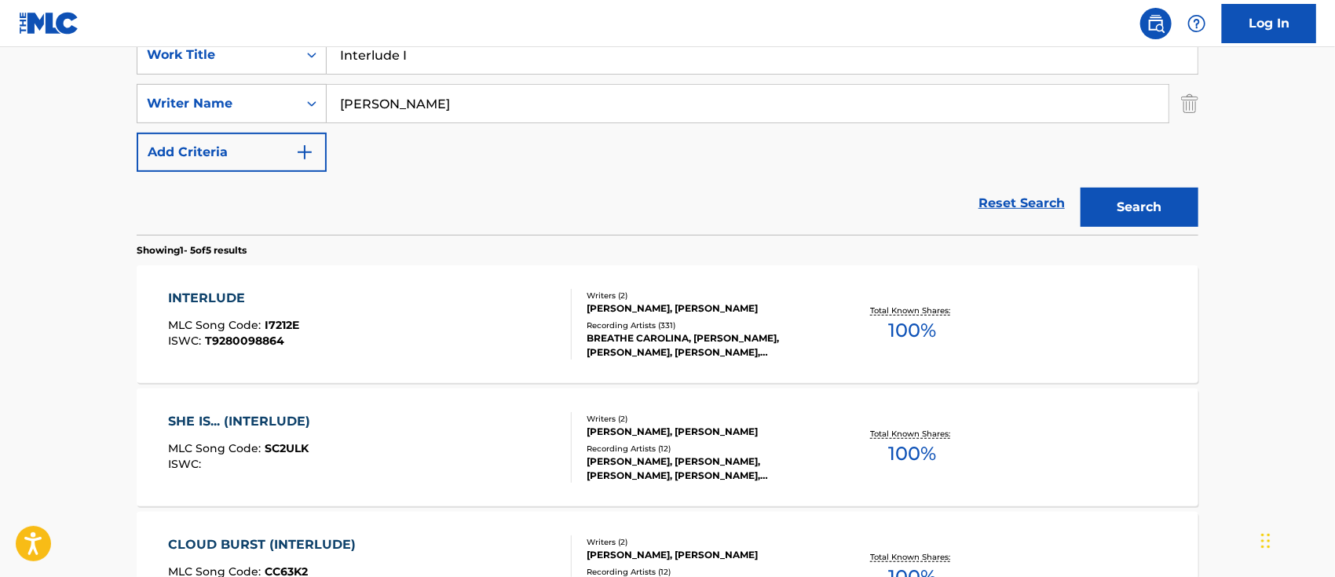
click at [233, 293] on div "INTERLUDE" at bounding box center [234, 298] width 131 height 19
